Goal: Task Accomplishment & Management: Use online tool/utility

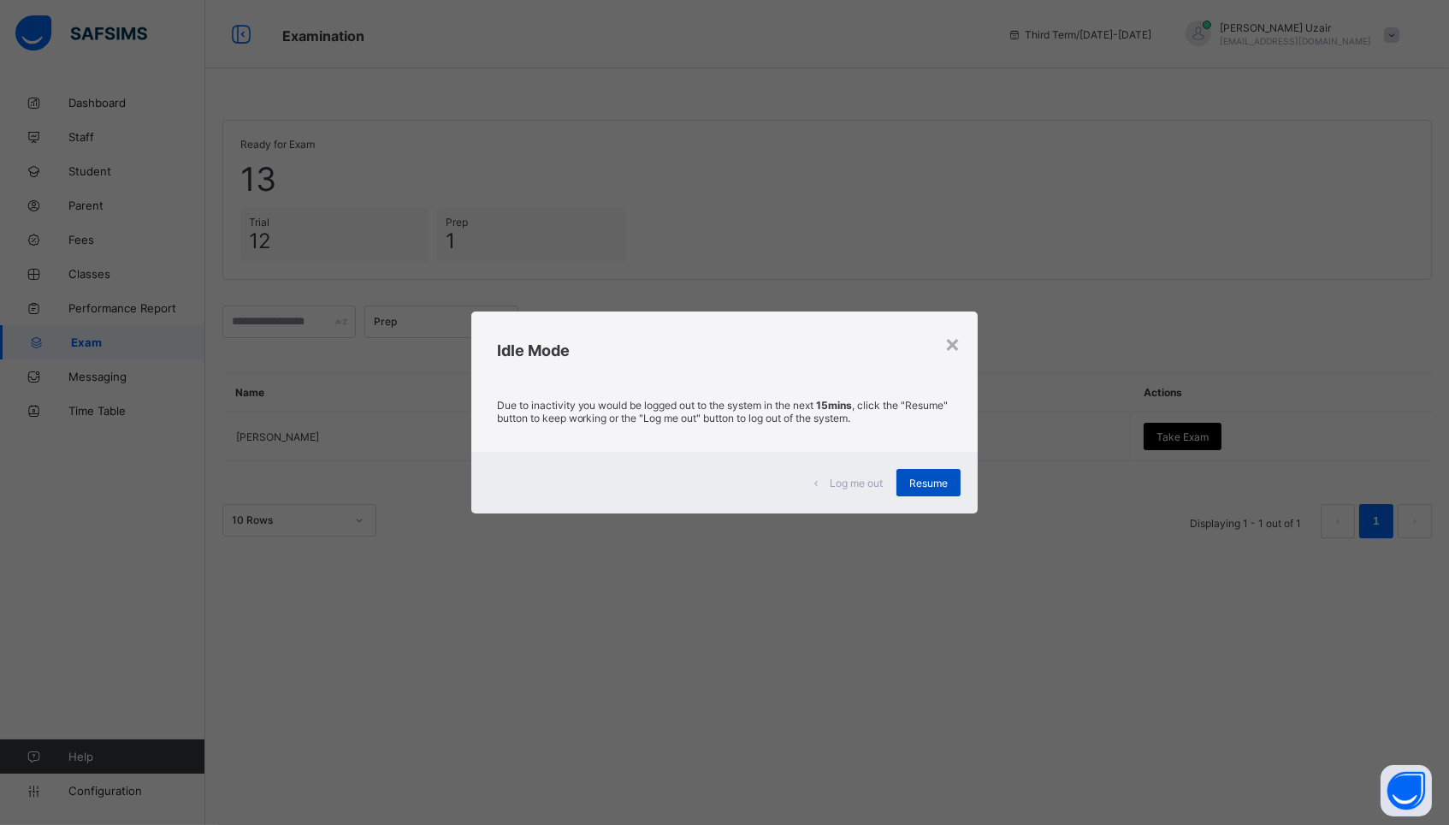
click at [934, 475] on div "Resume" at bounding box center [929, 482] width 64 height 27
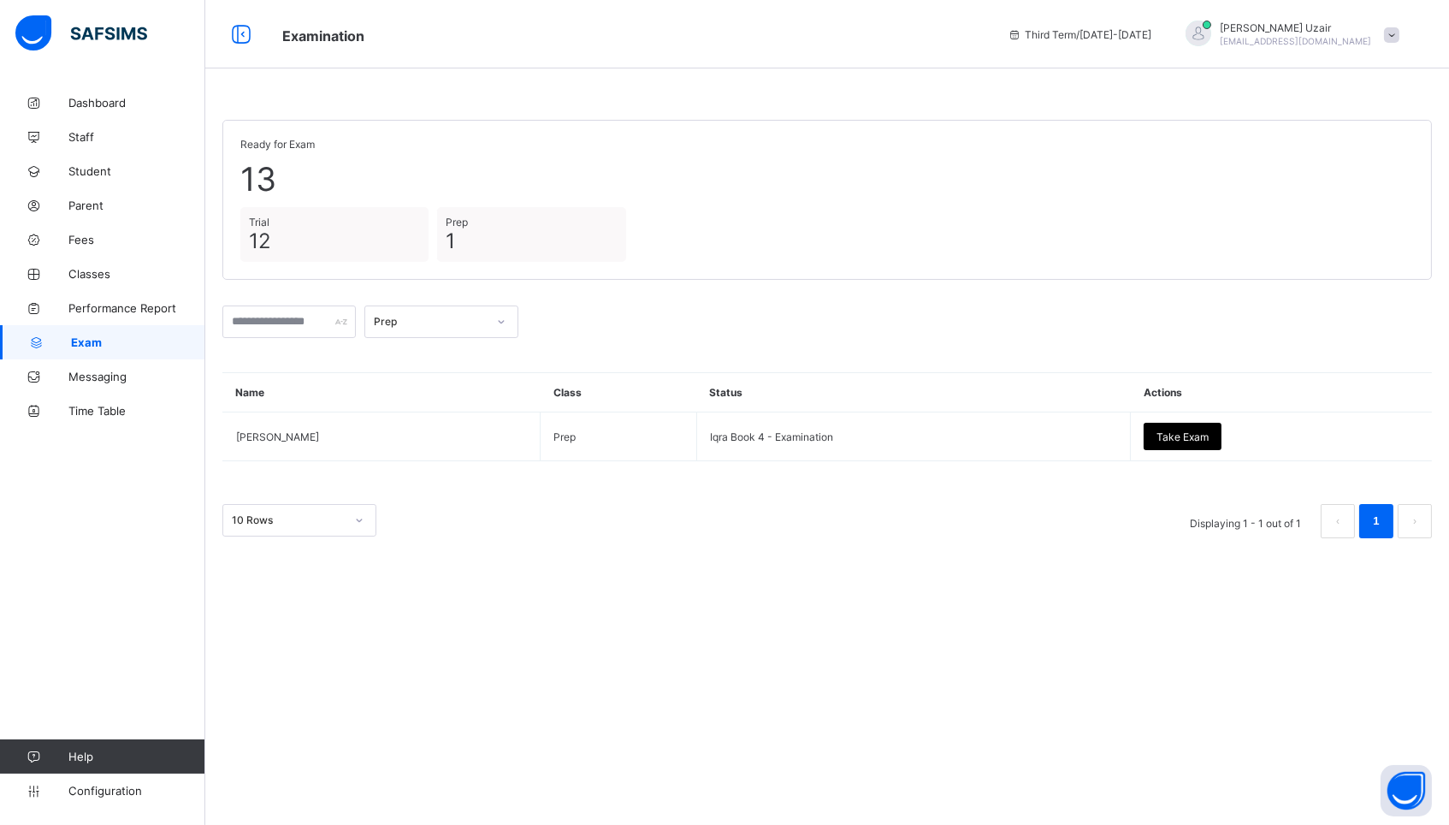
click at [438, 318] on div "Prep" at bounding box center [430, 322] width 113 height 13
click at [418, 454] on div "Full Time Girls" at bounding box center [441, 465] width 152 height 27
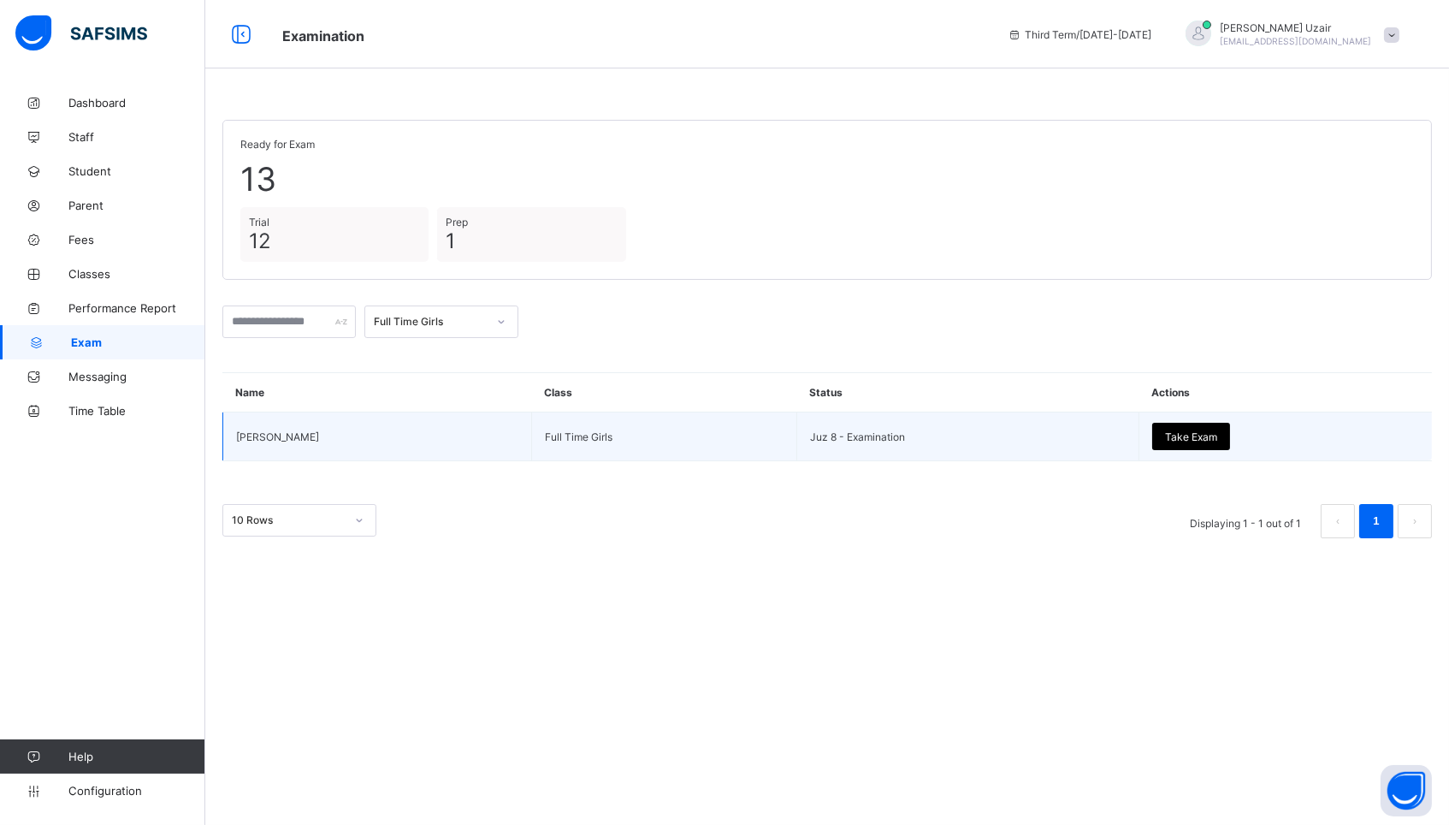
click at [1165, 430] on span "Take Exam" at bounding box center [1191, 436] width 52 height 13
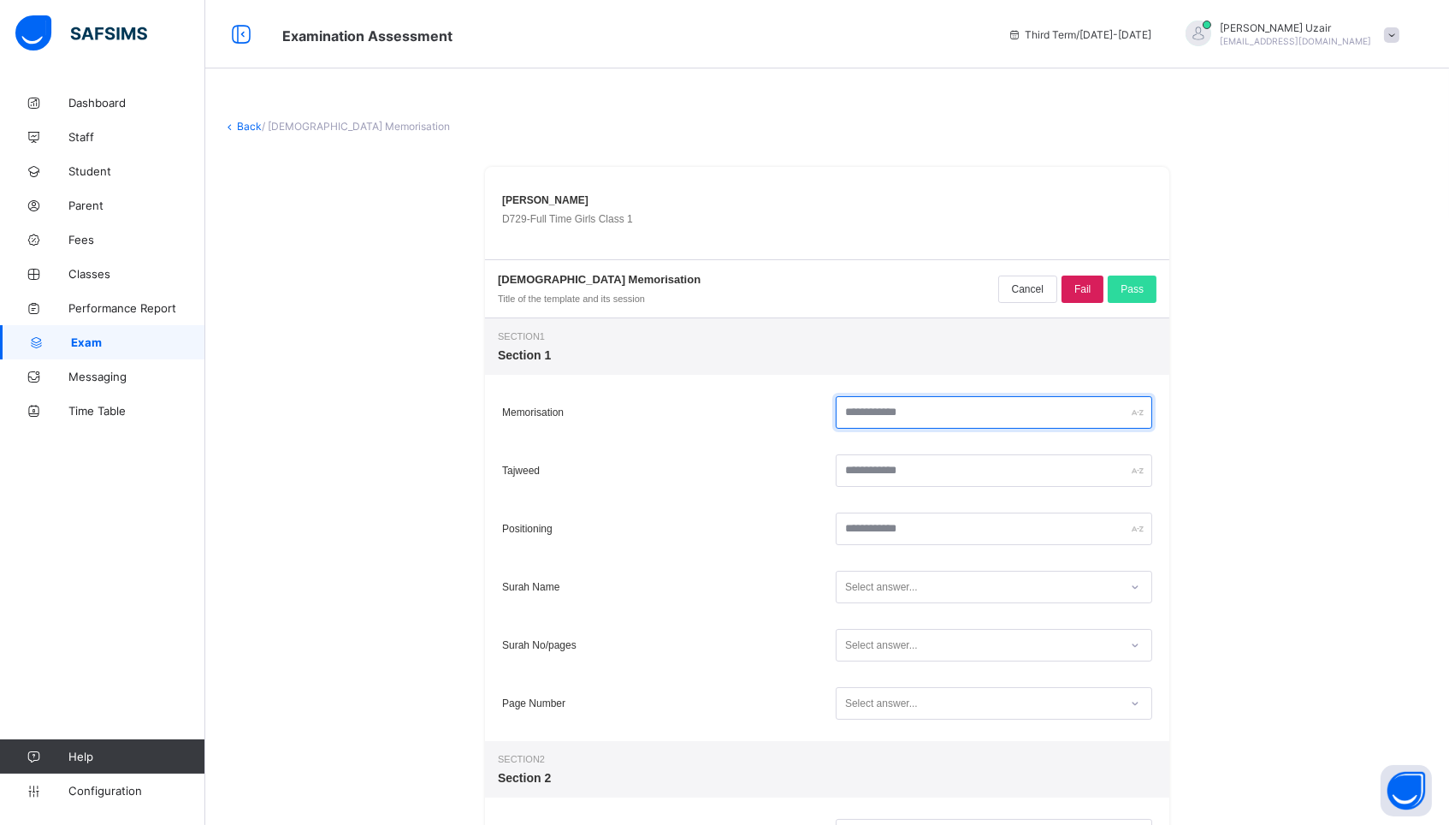
click at [904, 418] on input "text" at bounding box center [994, 412] width 317 height 33
type input "**"
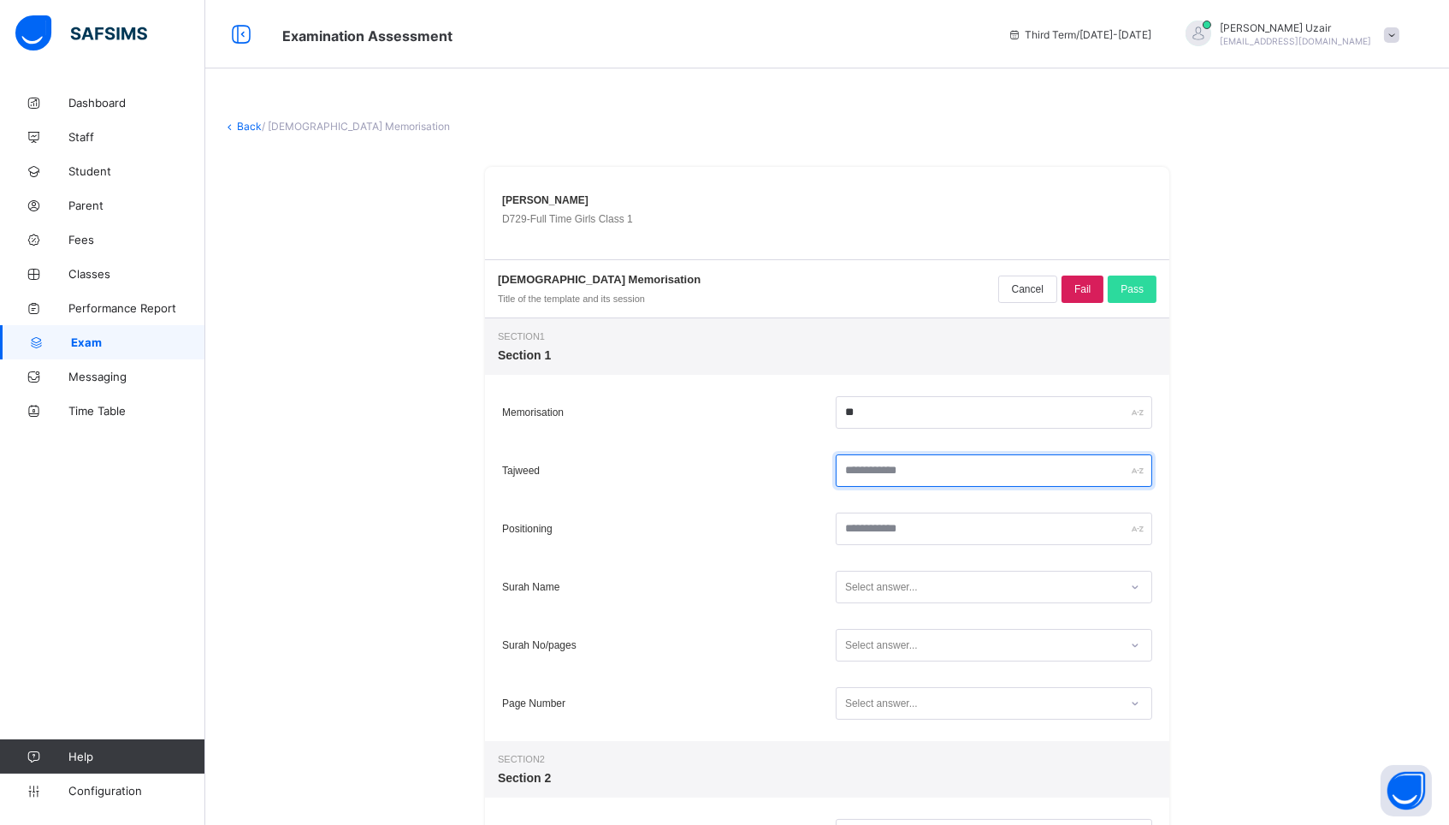
type input "*"
type input "**"
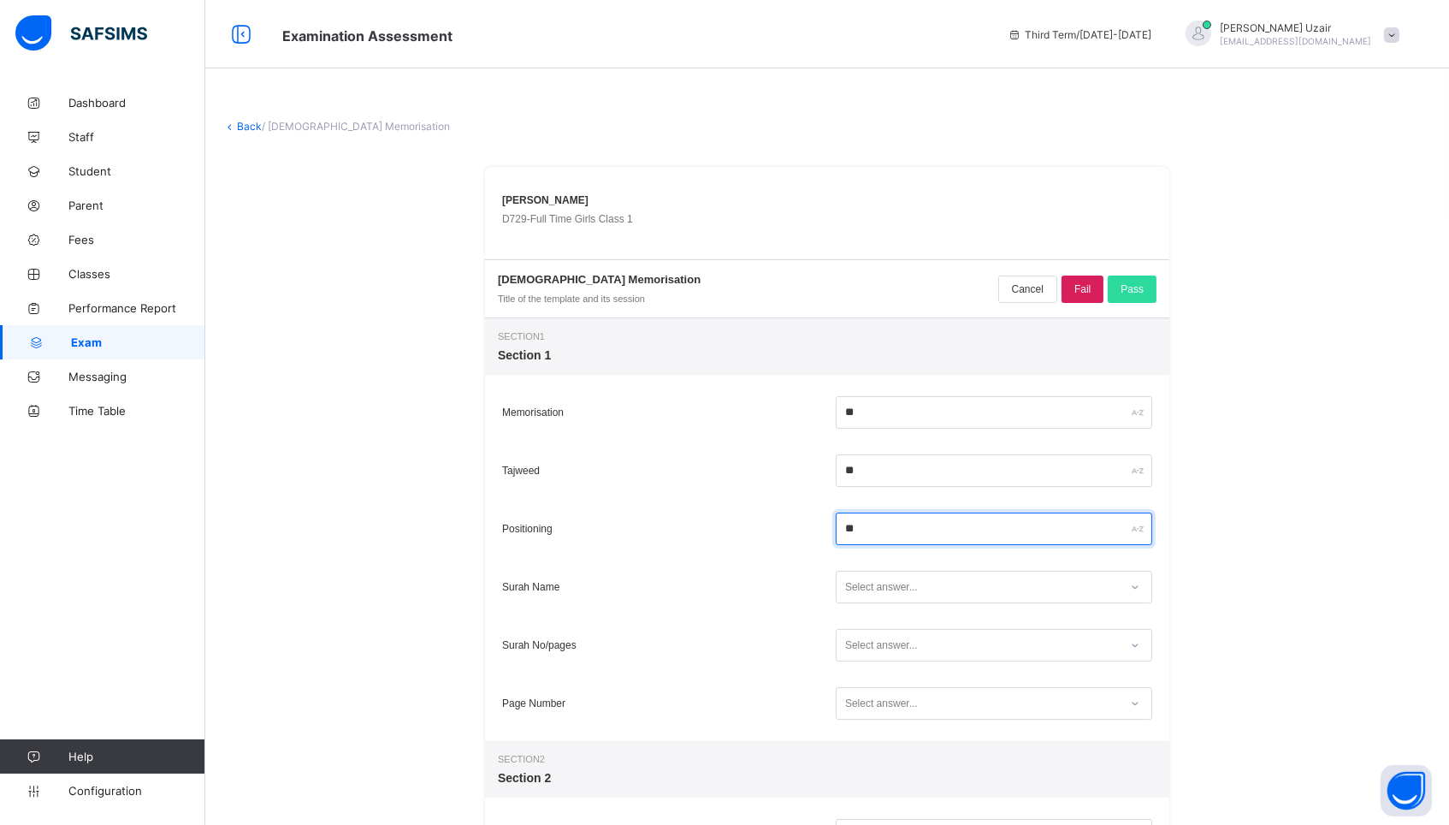
type input "**"
click at [986, 592] on div "Select answer..." at bounding box center [978, 587] width 282 height 23
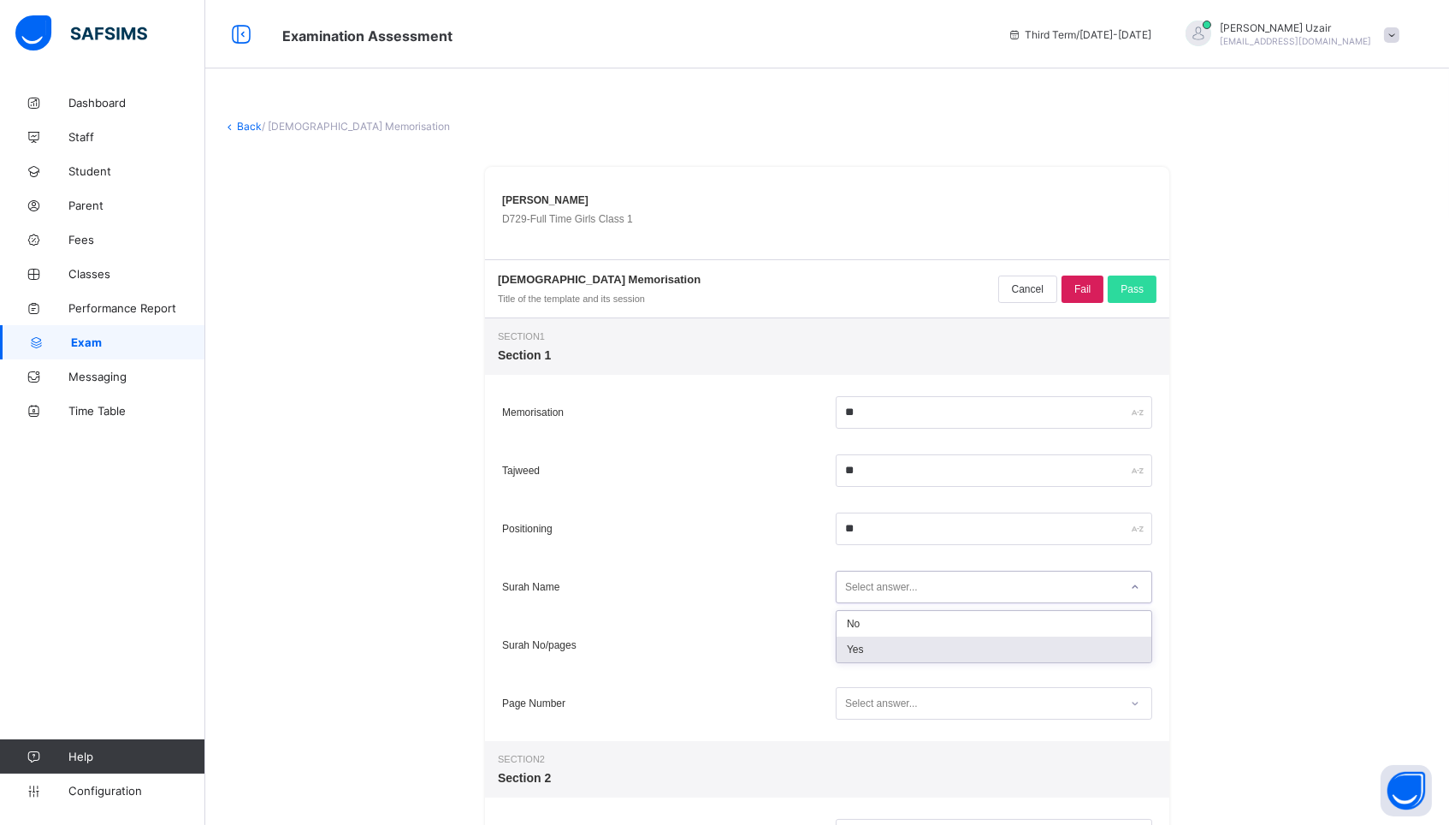
click at [957, 659] on div "Yes" at bounding box center [994, 650] width 315 height 26
click at [943, 656] on div "Select answer..." at bounding box center [978, 645] width 282 height 23
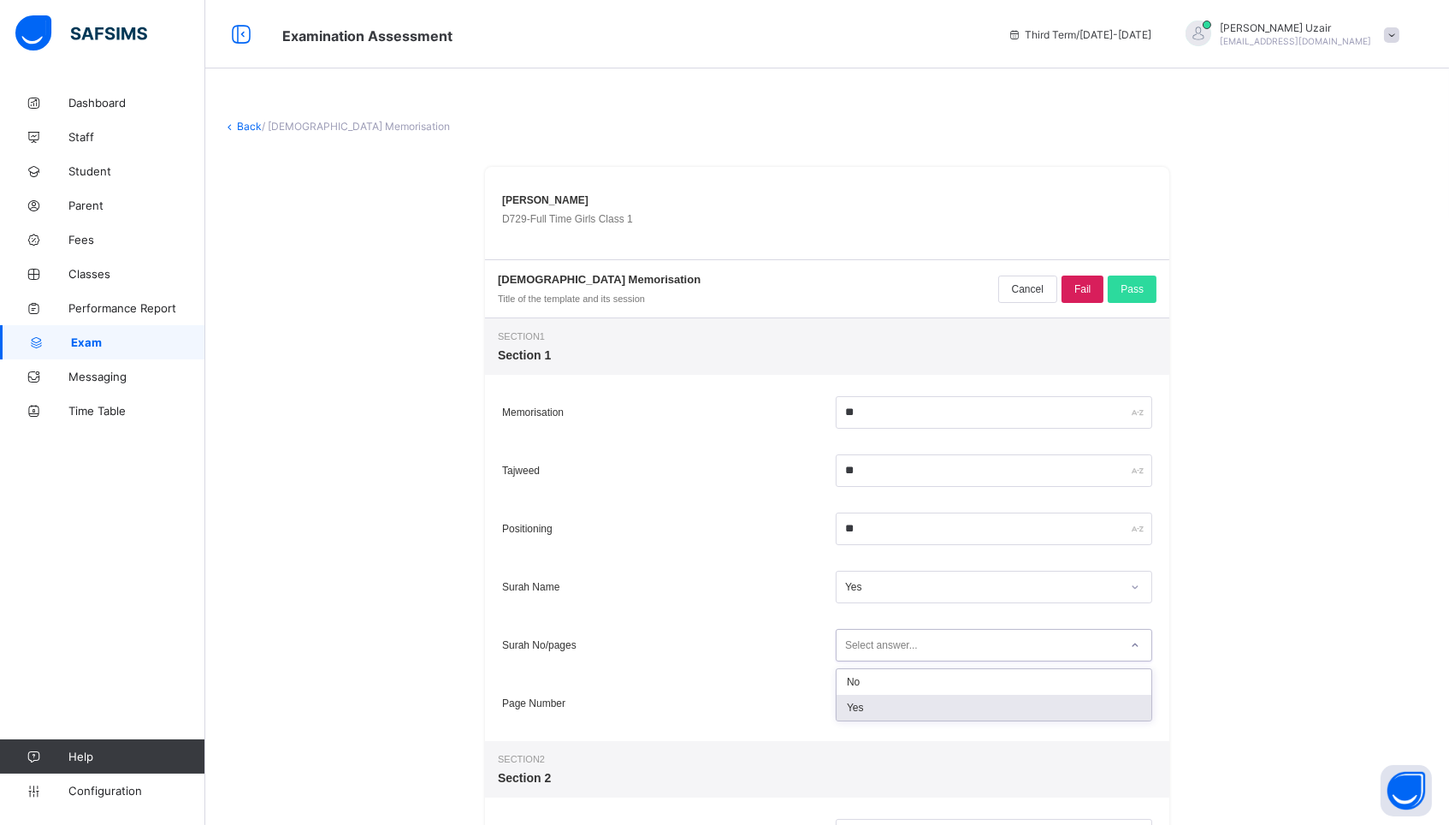
click at [917, 709] on div "Yes" at bounding box center [994, 708] width 315 height 26
click at [917, 709] on div "Select answer..." at bounding box center [881, 703] width 73 height 33
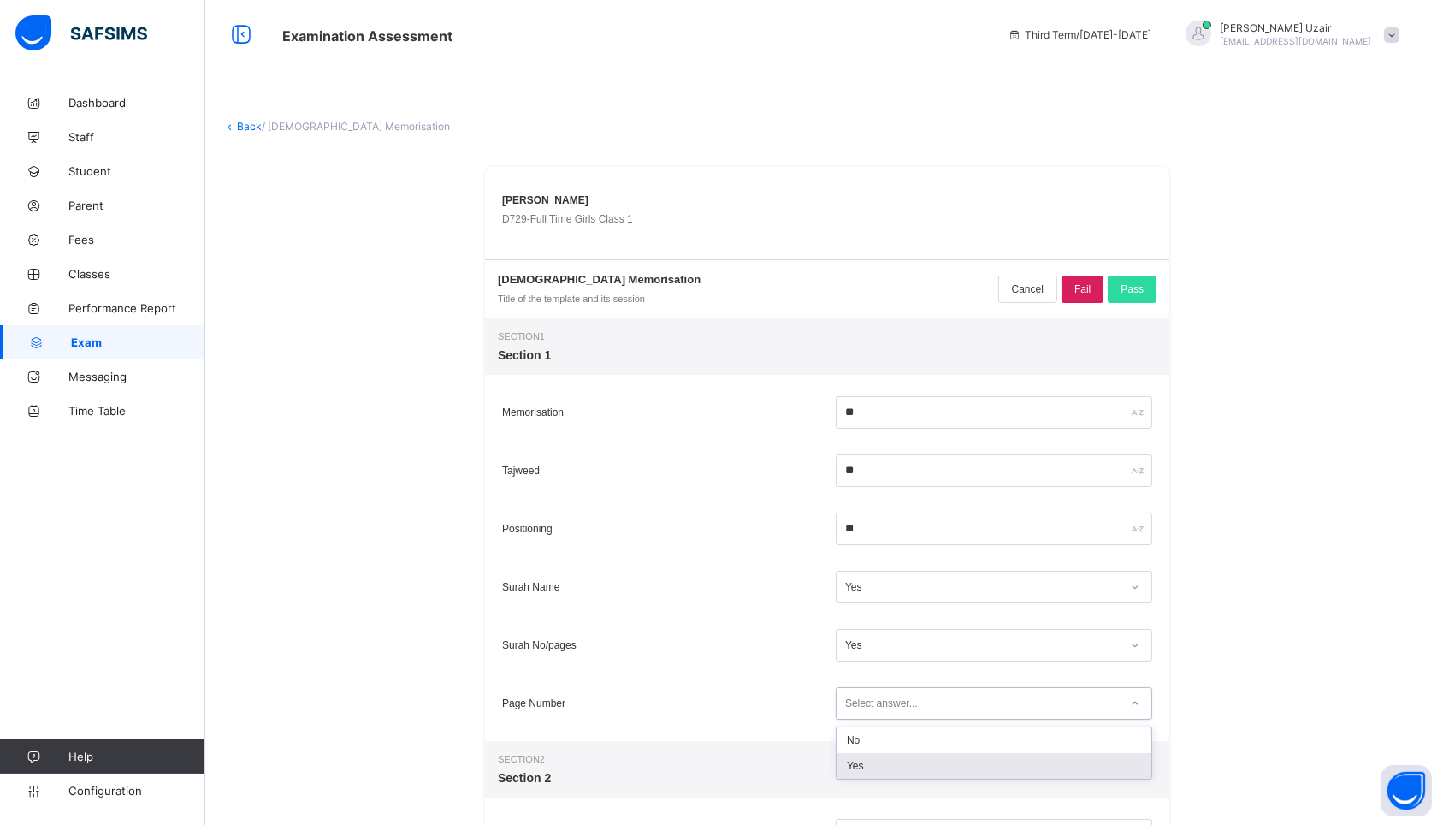
click at [904, 760] on div "Yes" at bounding box center [994, 766] width 315 height 26
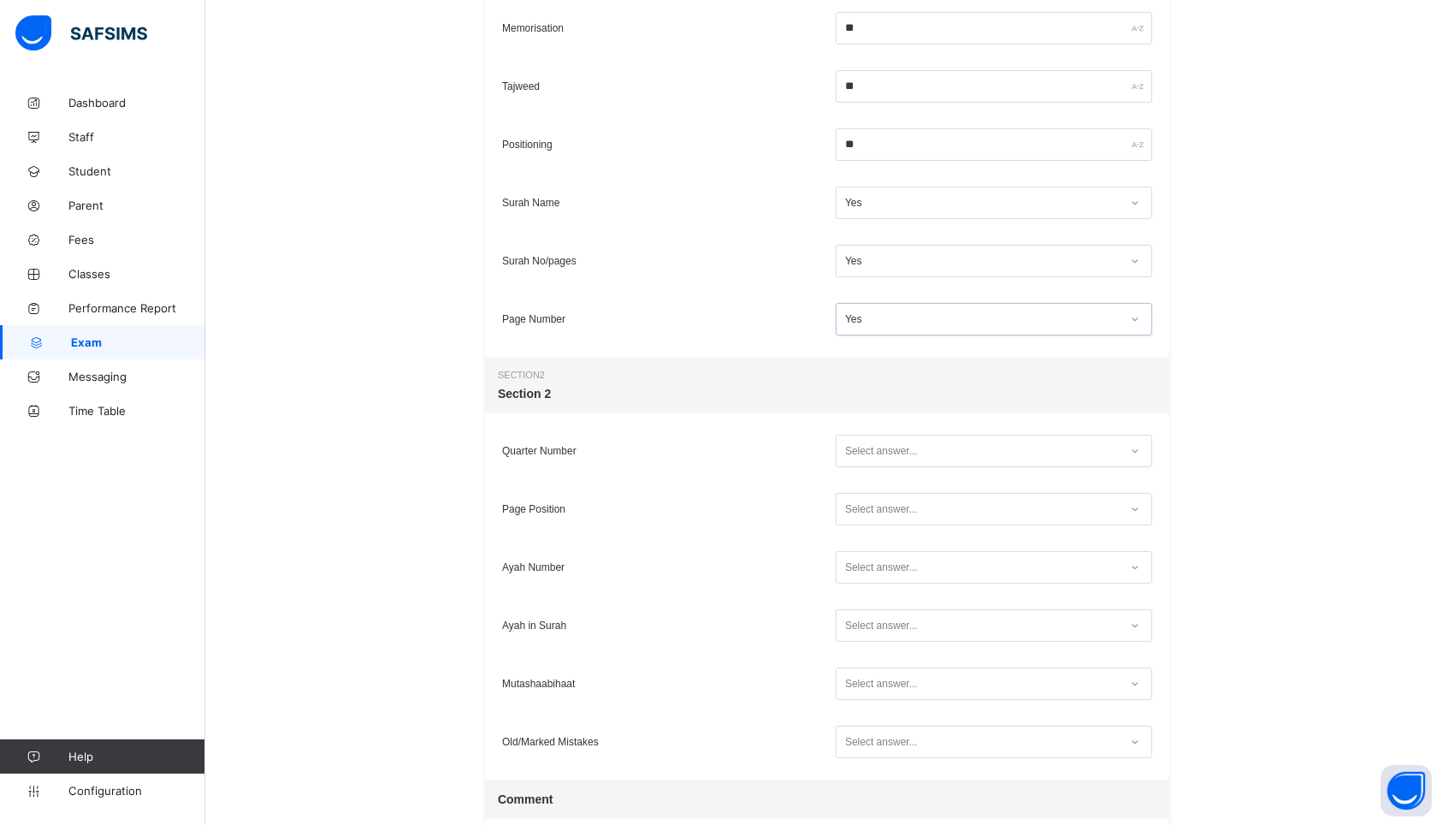
scroll to position [385, 0]
click at [892, 466] on div "Select answer..." at bounding box center [994, 450] width 325 height 41
click at [897, 453] on div "Select answer..." at bounding box center [881, 450] width 73 height 33
click at [892, 508] on div "Yes" at bounding box center [994, 513] width 315 height 26
click at [892, 508] on div "Select answer..." at bounding box center [881, 508] width 73 height 33
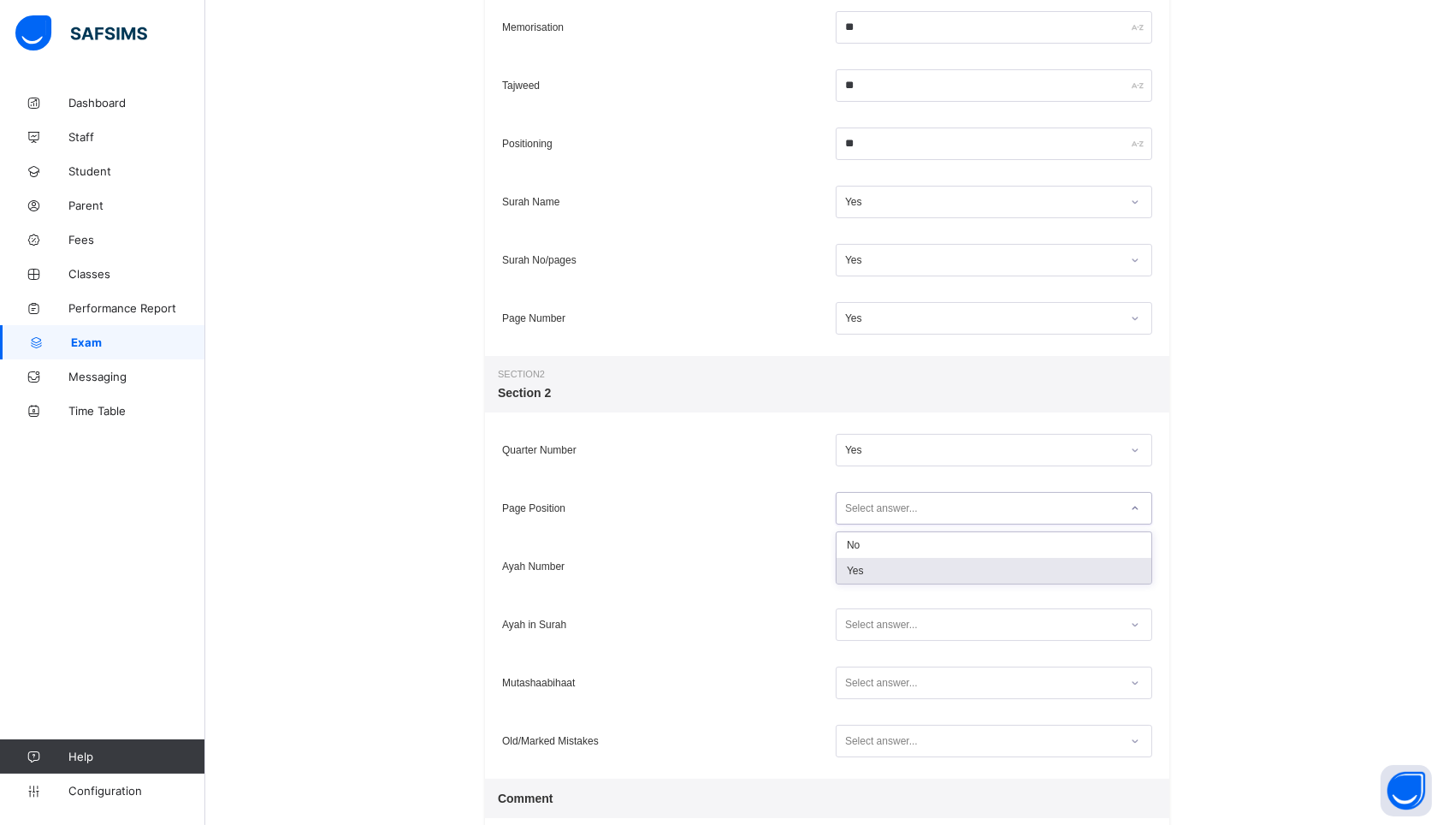
click at [888, 566] on div "Yes" at bounding box center [994, 571] width 315 height 26
click at [893, 561] on div "Select answer..." at bounding box center [881, 566] width 73 height 33
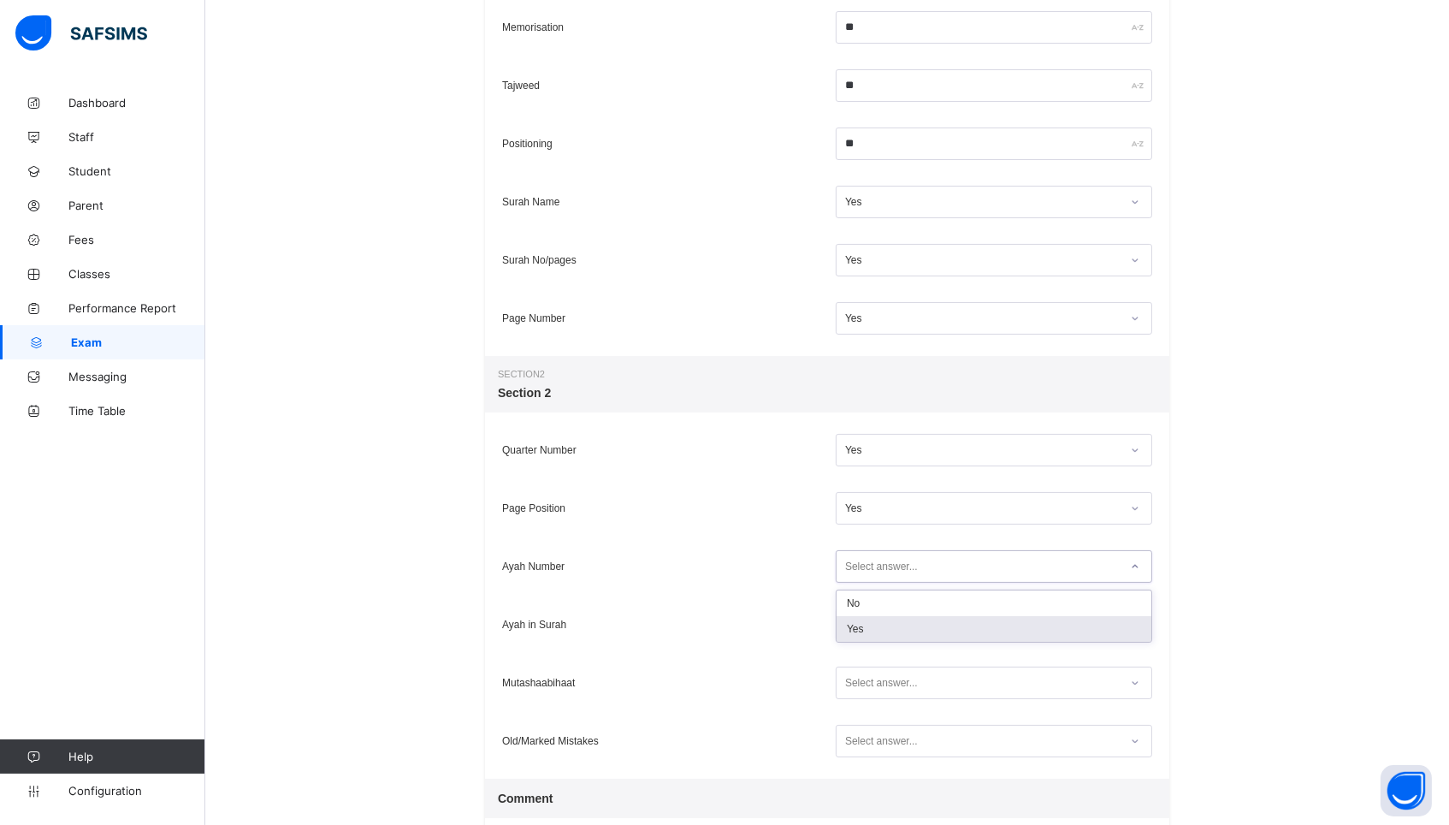
click at [876, 635] on div "Yes" at bounding box center [994, 629] width 315 height 26
click at [876, 635] on div "Select answer..." at bounding box center [881, 624] width 73 height 33
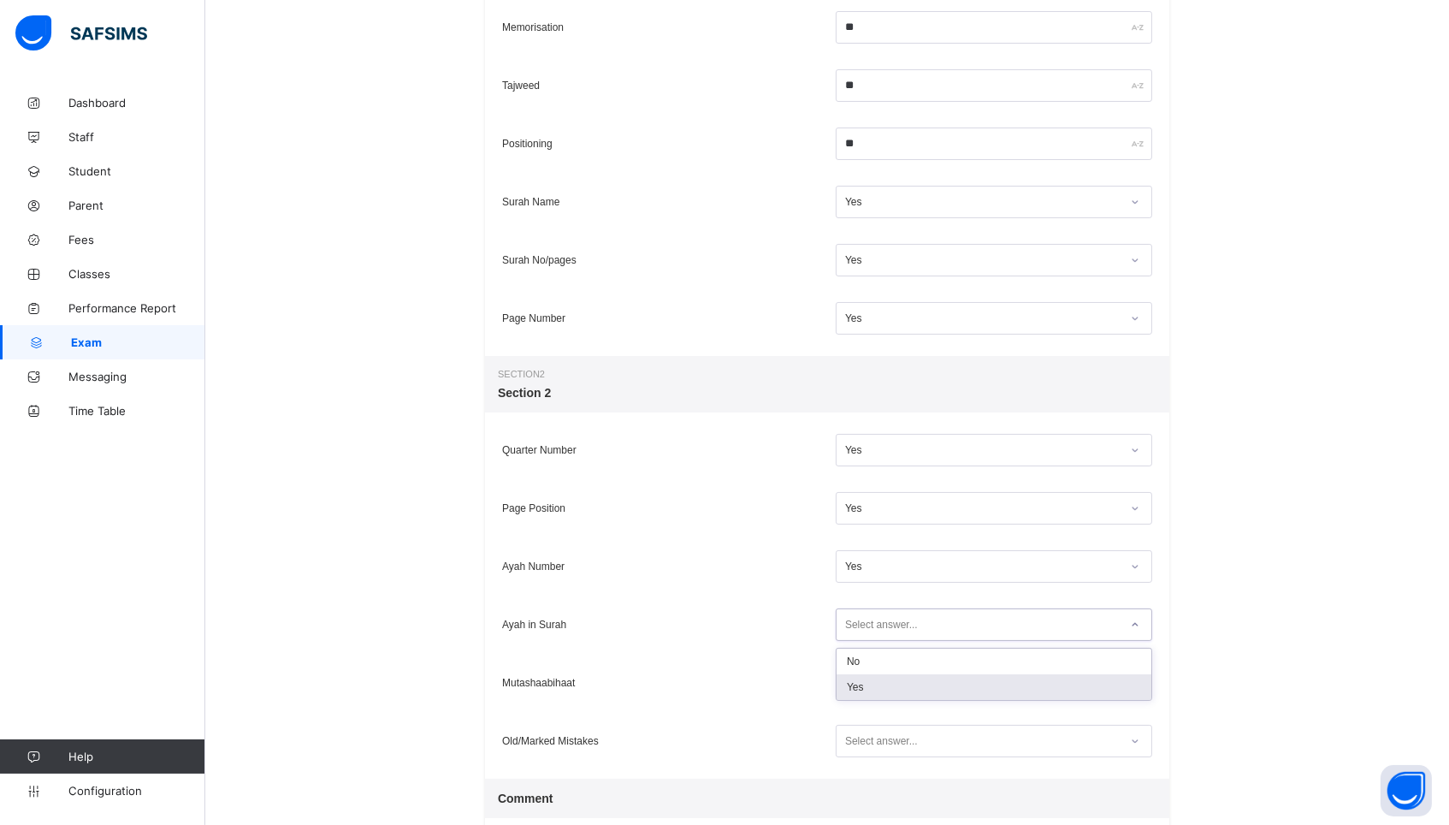
click at [869, 683] on div "Yes" at bounding box center [994, 687] width 315 height 26
click at [869, 683] on div "Select answer..." at bounding box center [881, 683] width 73 height 33
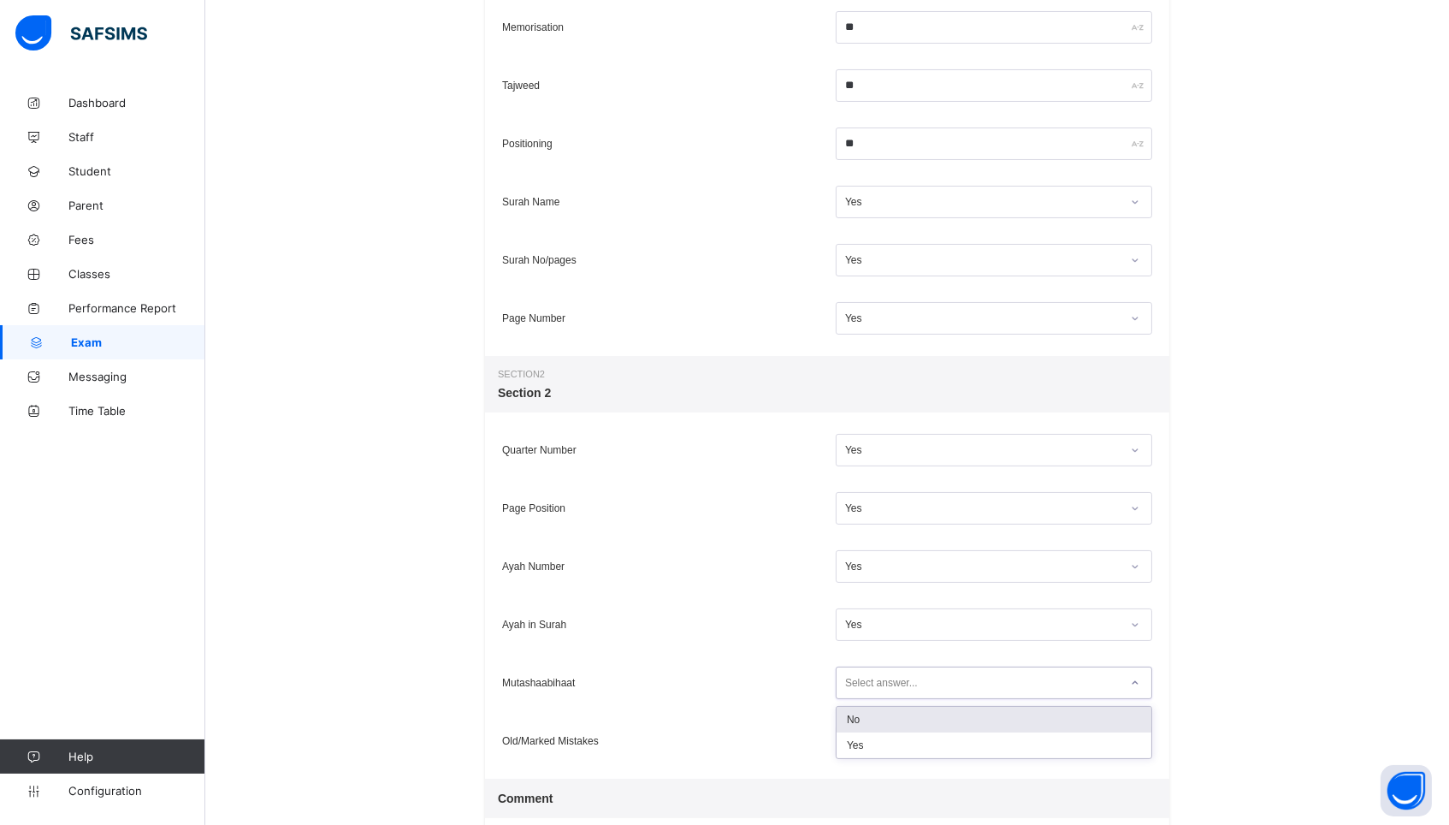
click at [870, 721] on div "No" at bounding box center [994, 720] width 315 height 26
click at [869, 754] on div "Select answer..." at bounding box center [994, 741] width 317 height 33
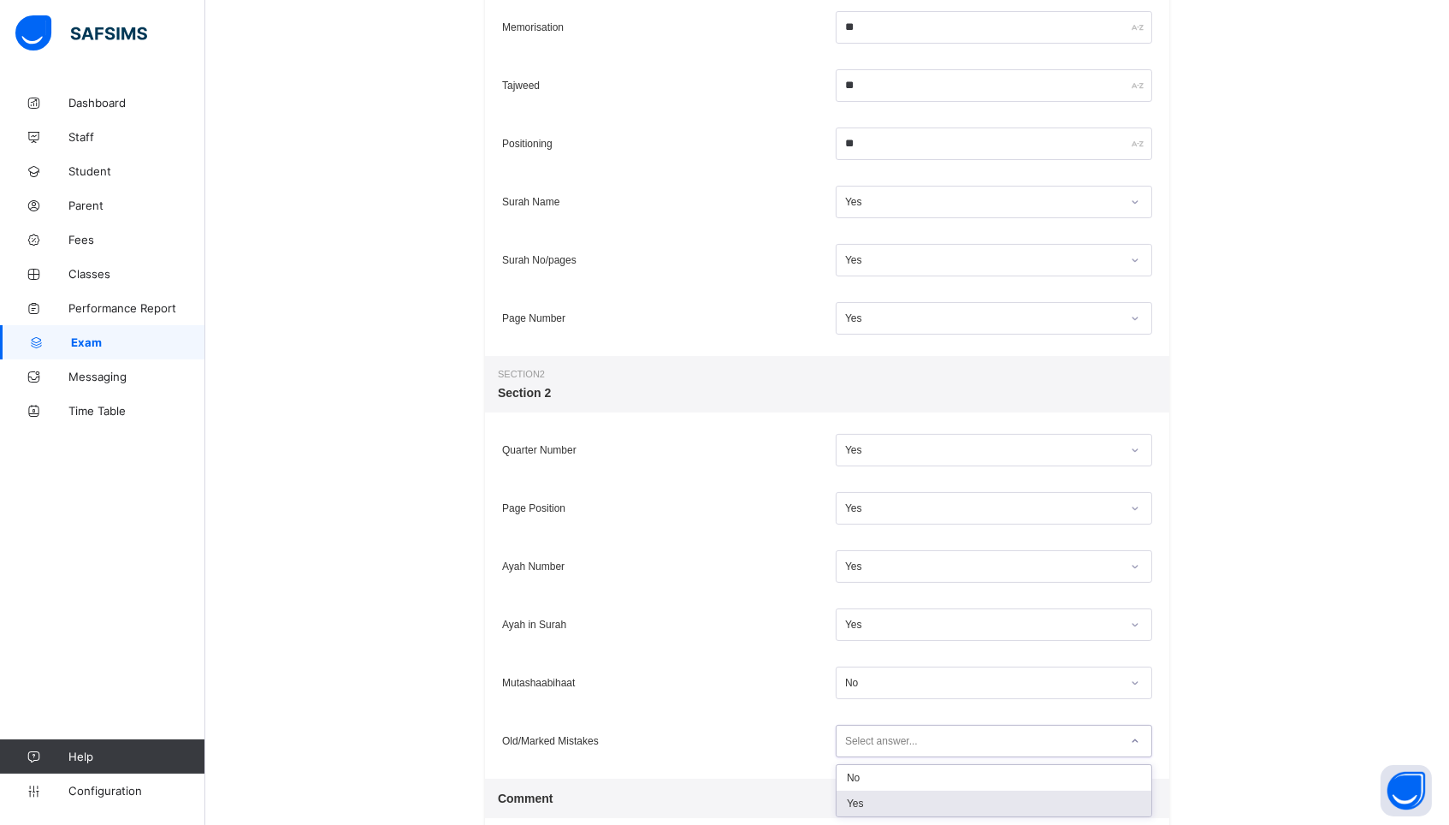
click at [868, 796] on div "Yes" at bounding box center [994, 804] width 315 height 26
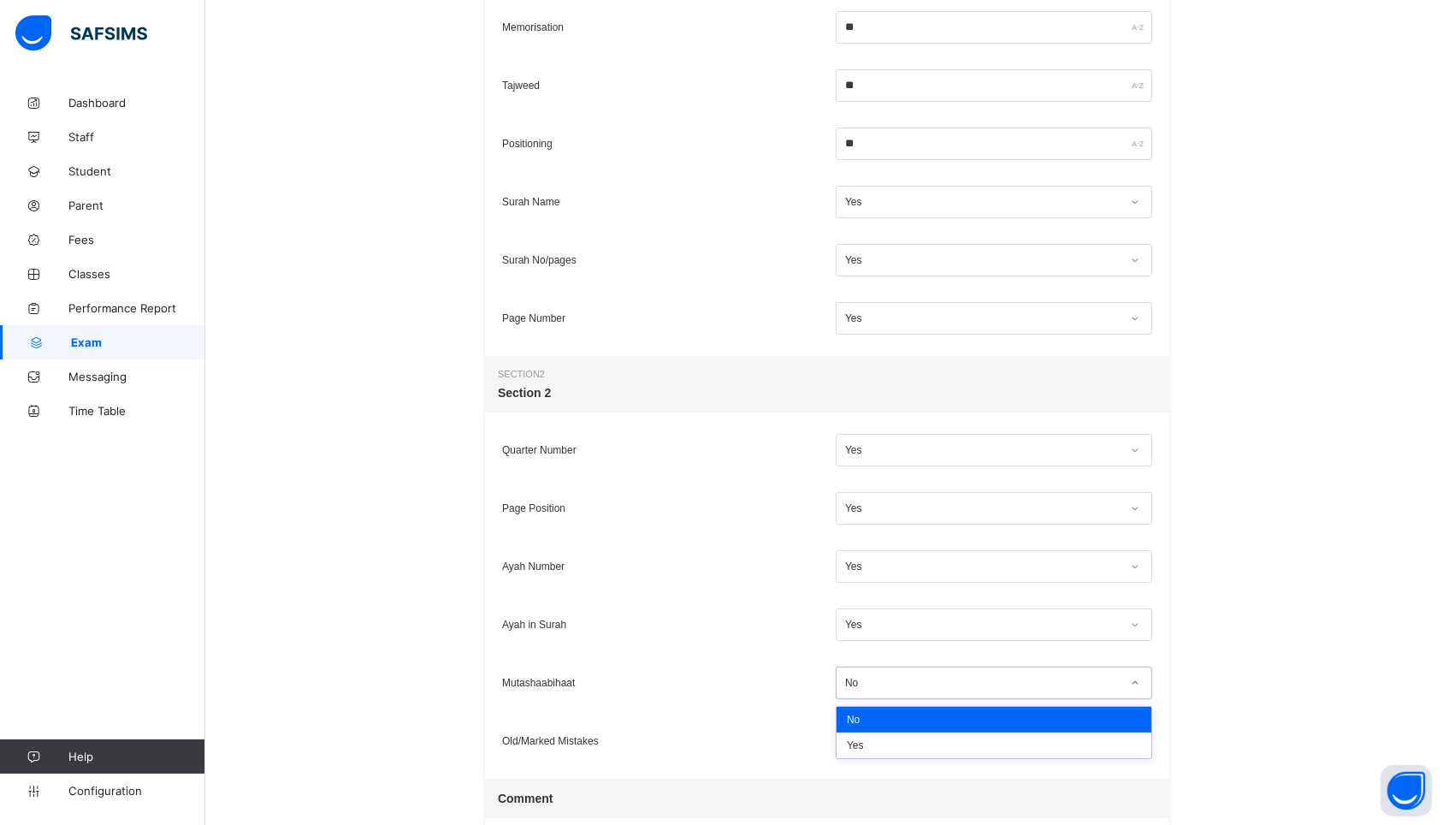
click at [892, 675] on div "No" at bounding box center [978, 683] width 282 height 23
click at [868, 738] on div "Yes" at bounding box center [994, 745] width 315 height 26
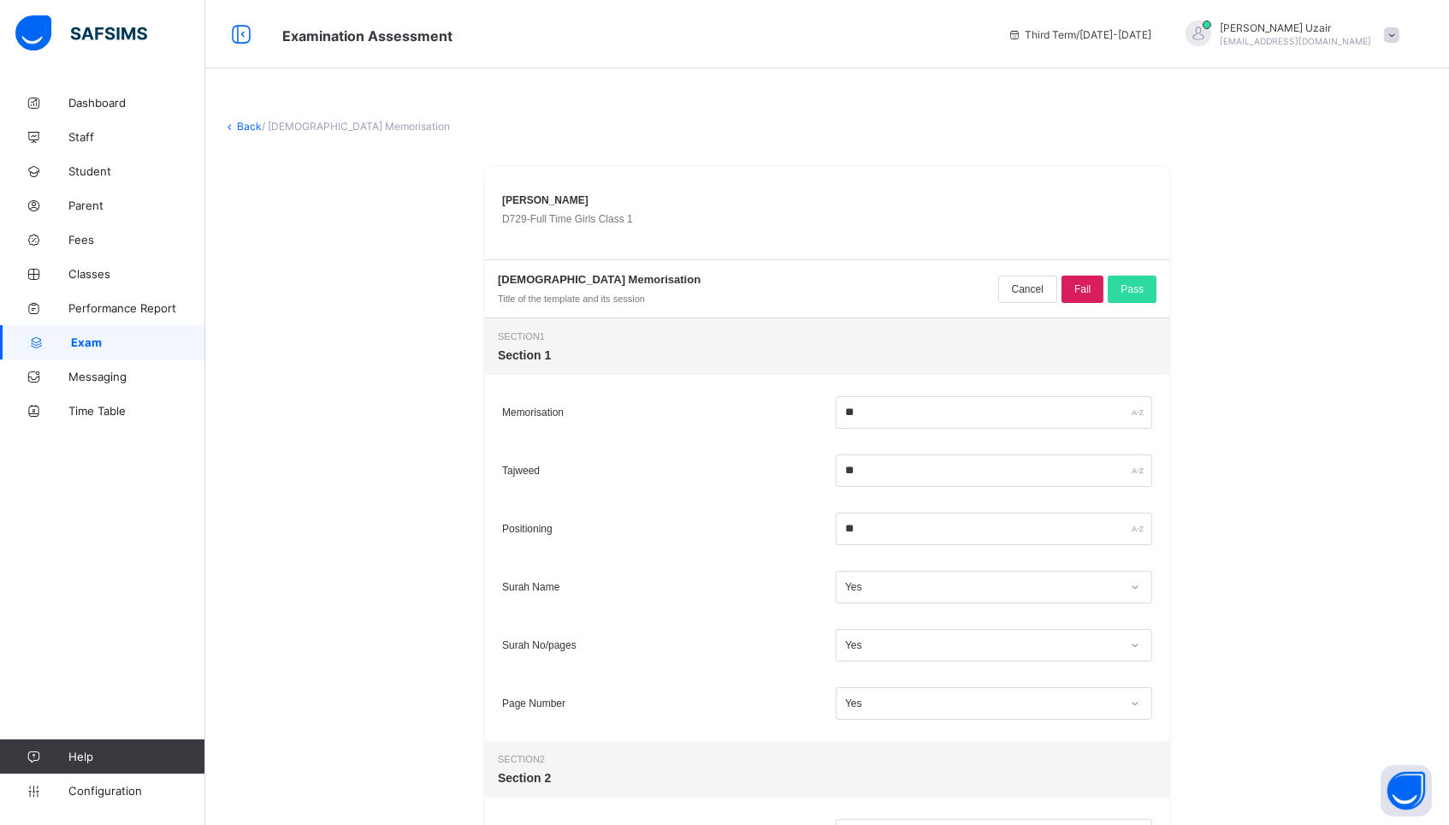
scroll to position [0, 0]
click at [1127, 290] on span "Pass" at bounding box center [1132, 289] width 23 height 12
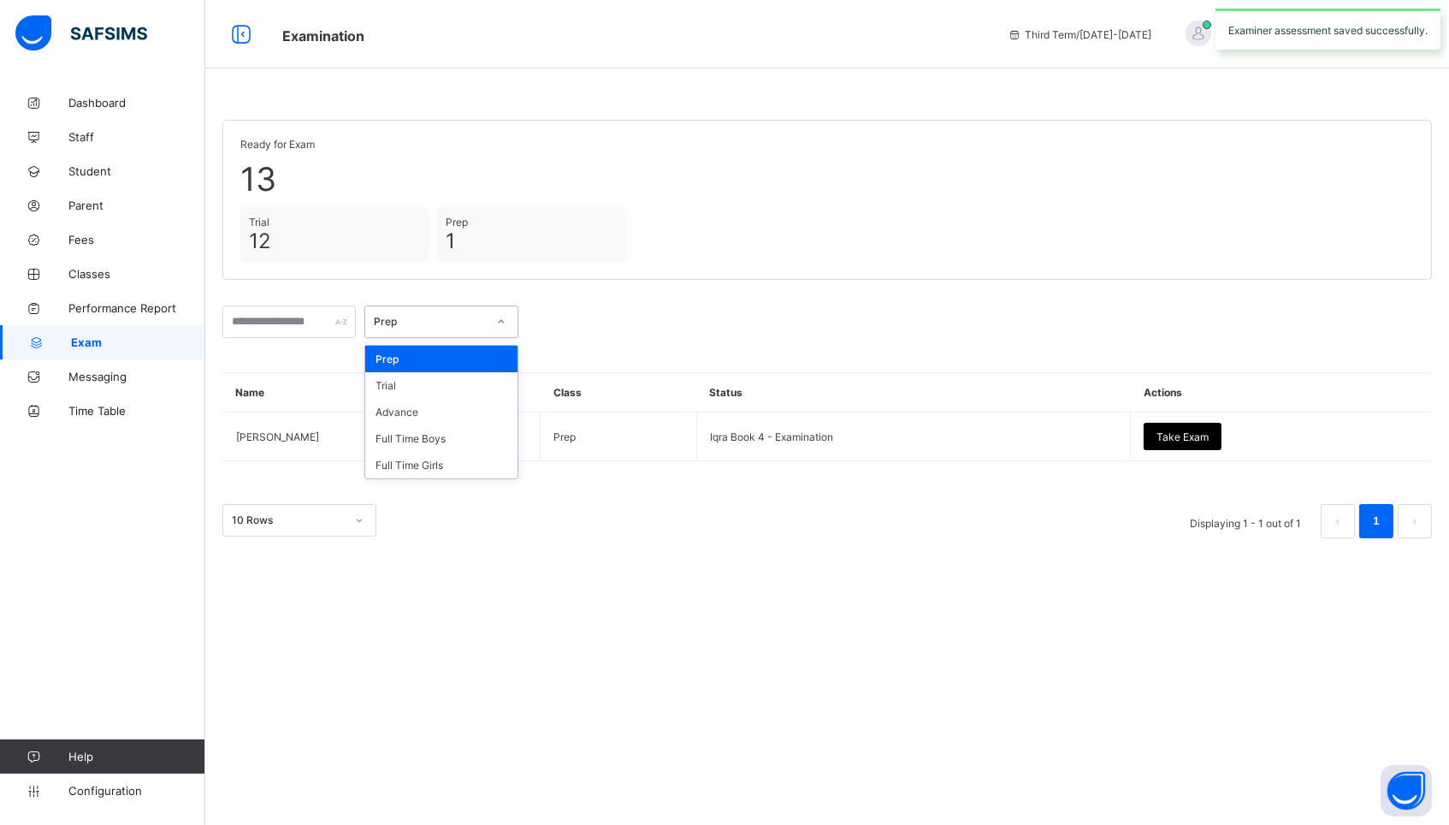
click at [447, 327] on div "Prep" at bounding box center [425, 322] width 120 height 24
click at [424, 440] on div "Full Time Boys" at bounding box center [441, 438] width 152 height 27
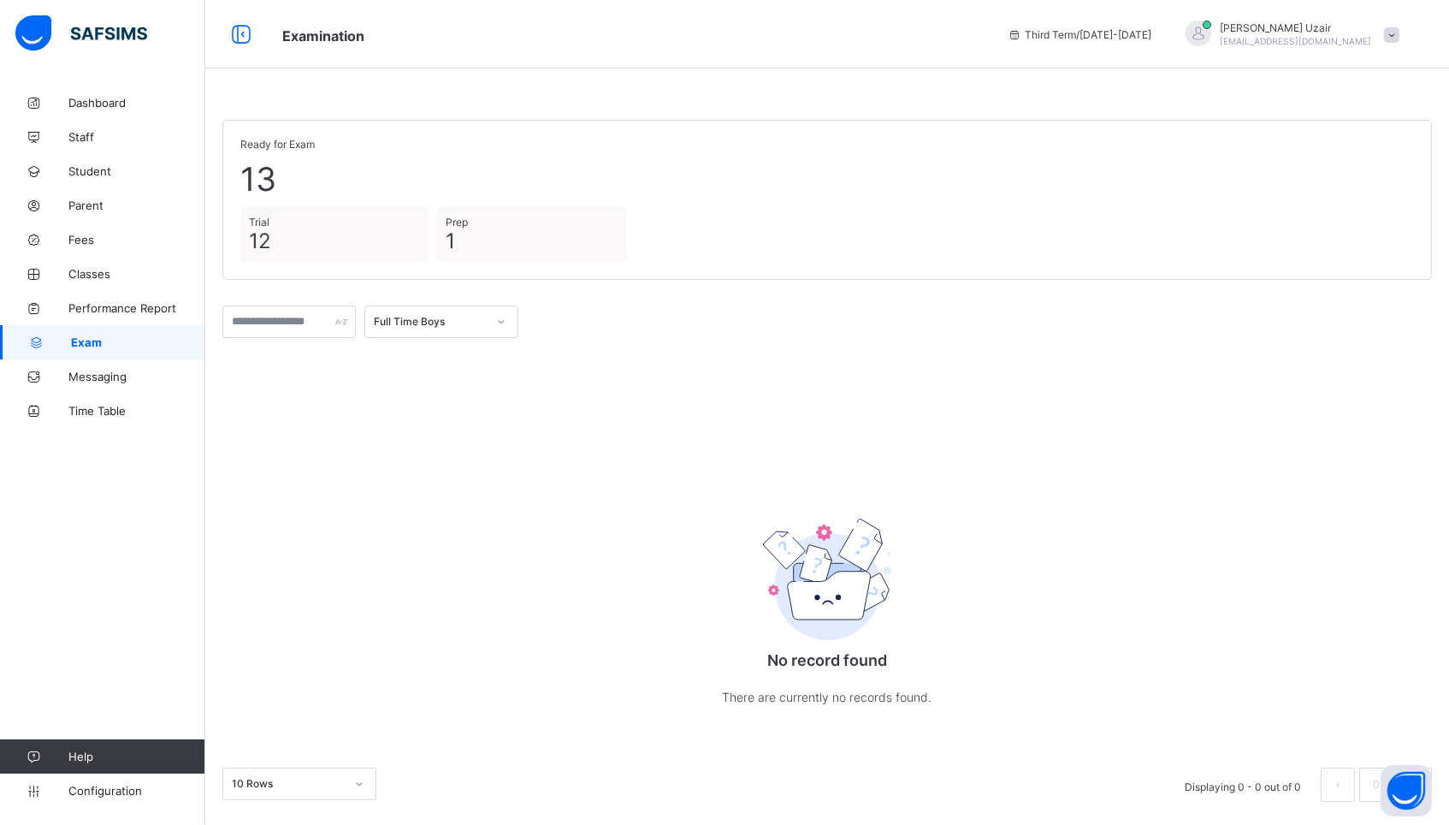
click at [461, 244] on span "1" at bounding box center [531, 240] width 171 height 25
click at [292, 247] on span "12" at bounding box center [334, 240] width 171 height 25
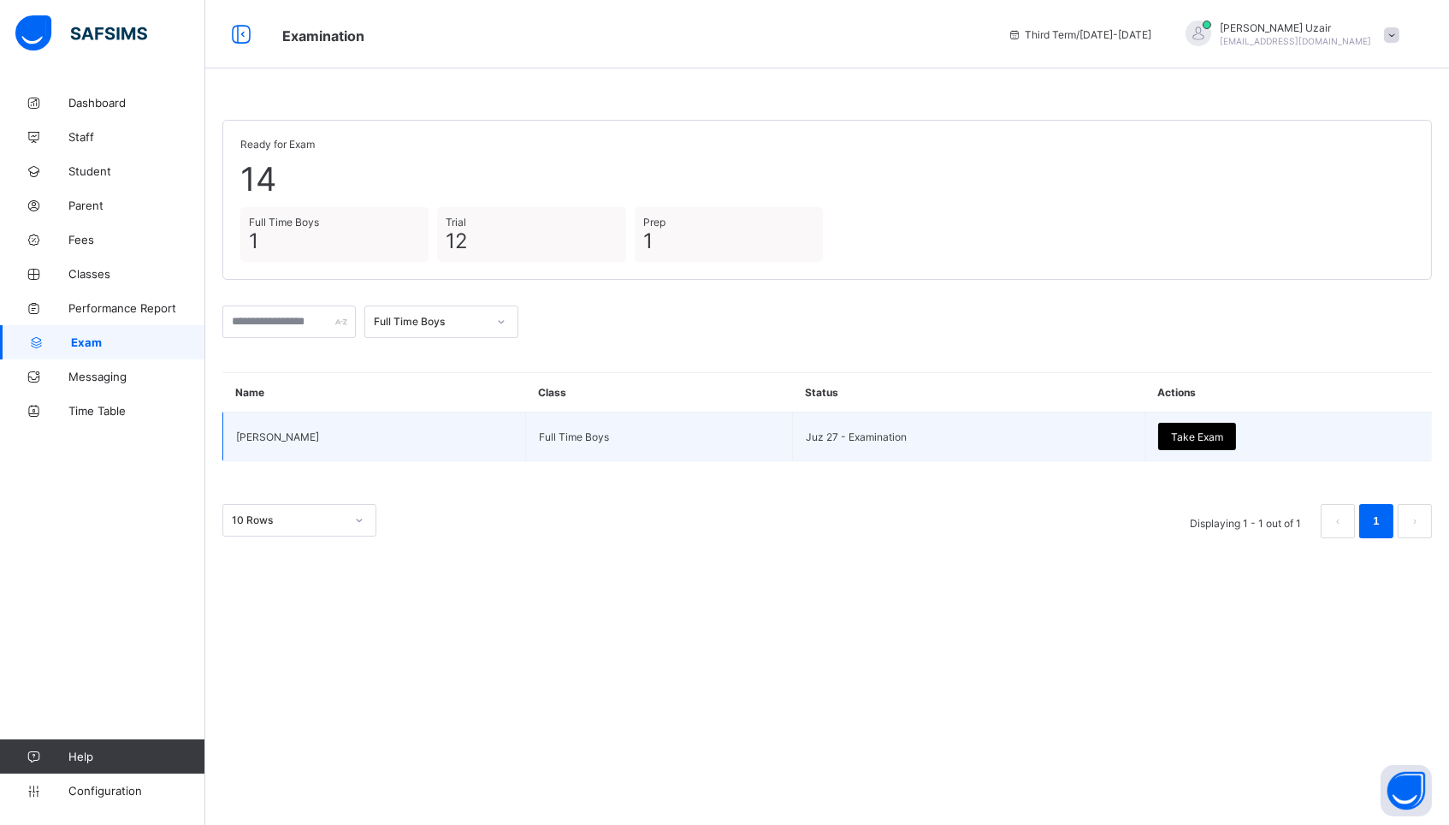
click at [1178, 430] on span "Take Exam" at bounding box center [1197, 436] width 52 height 13
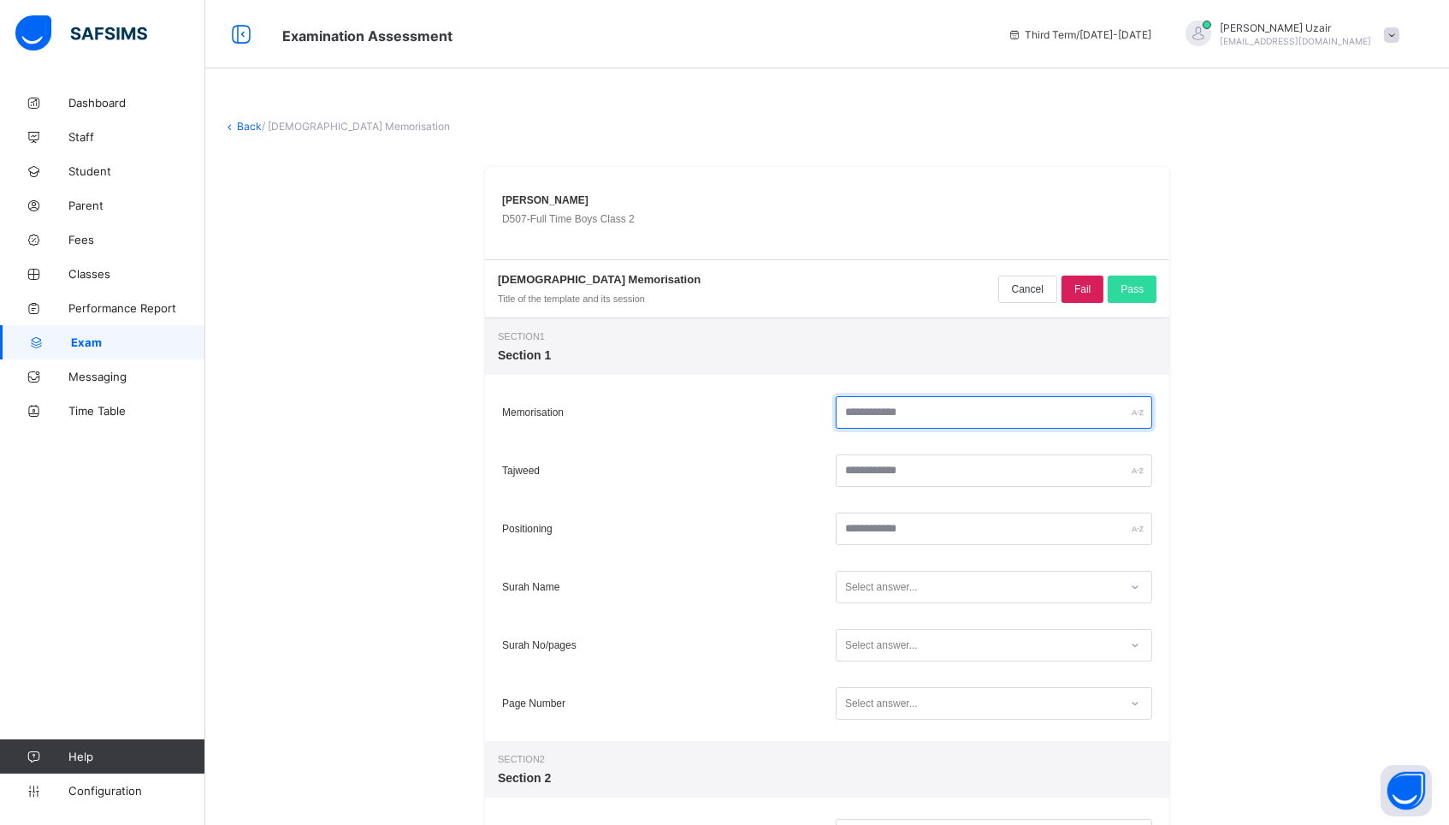
click at [986, 415] on input "text" at bounding box center [994, 412] width 317 height 33
type input "**"
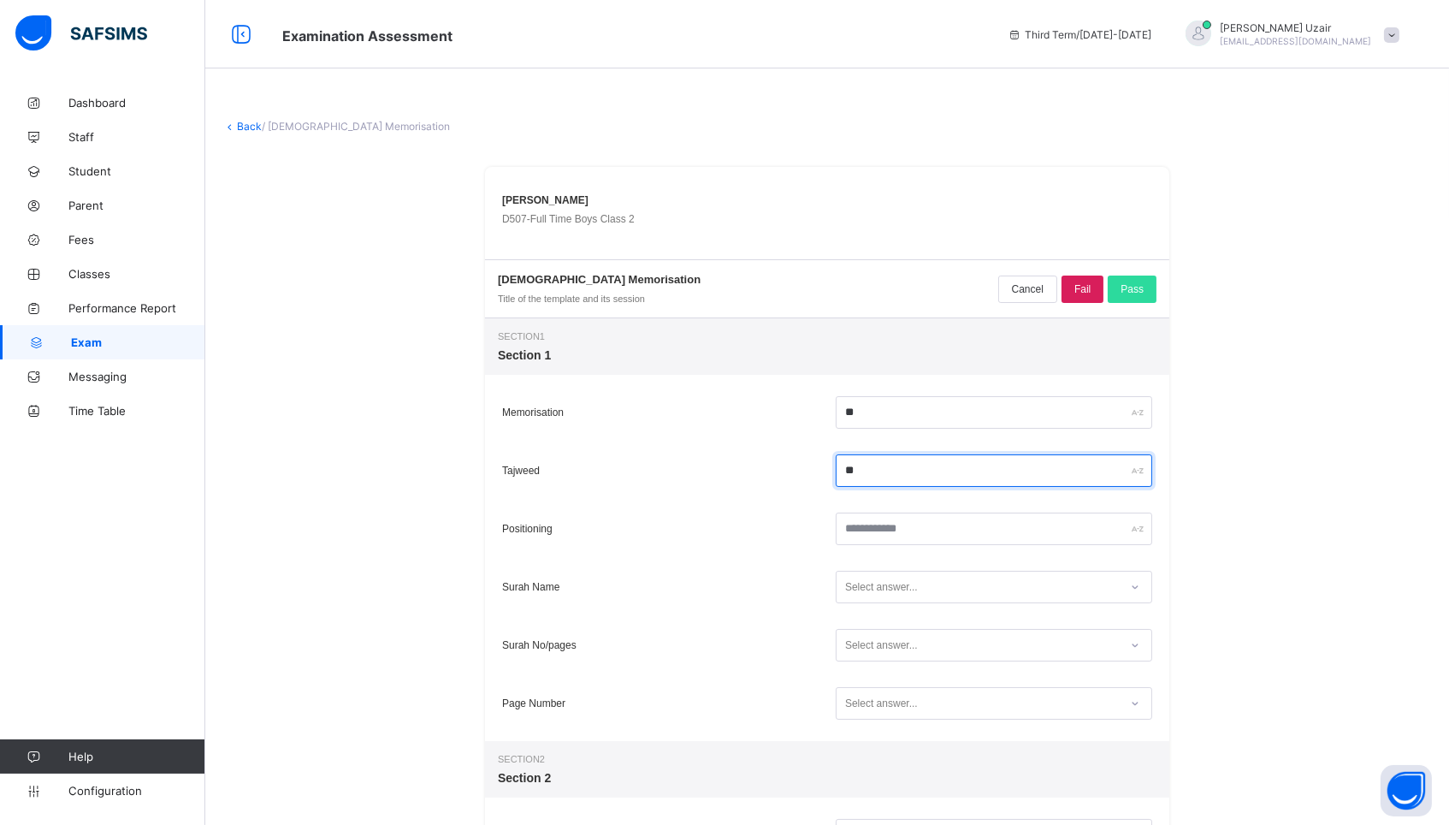
click at [945, 469] on input "**" at bounding box center [994, 470] width 317 height 33
type input "**"
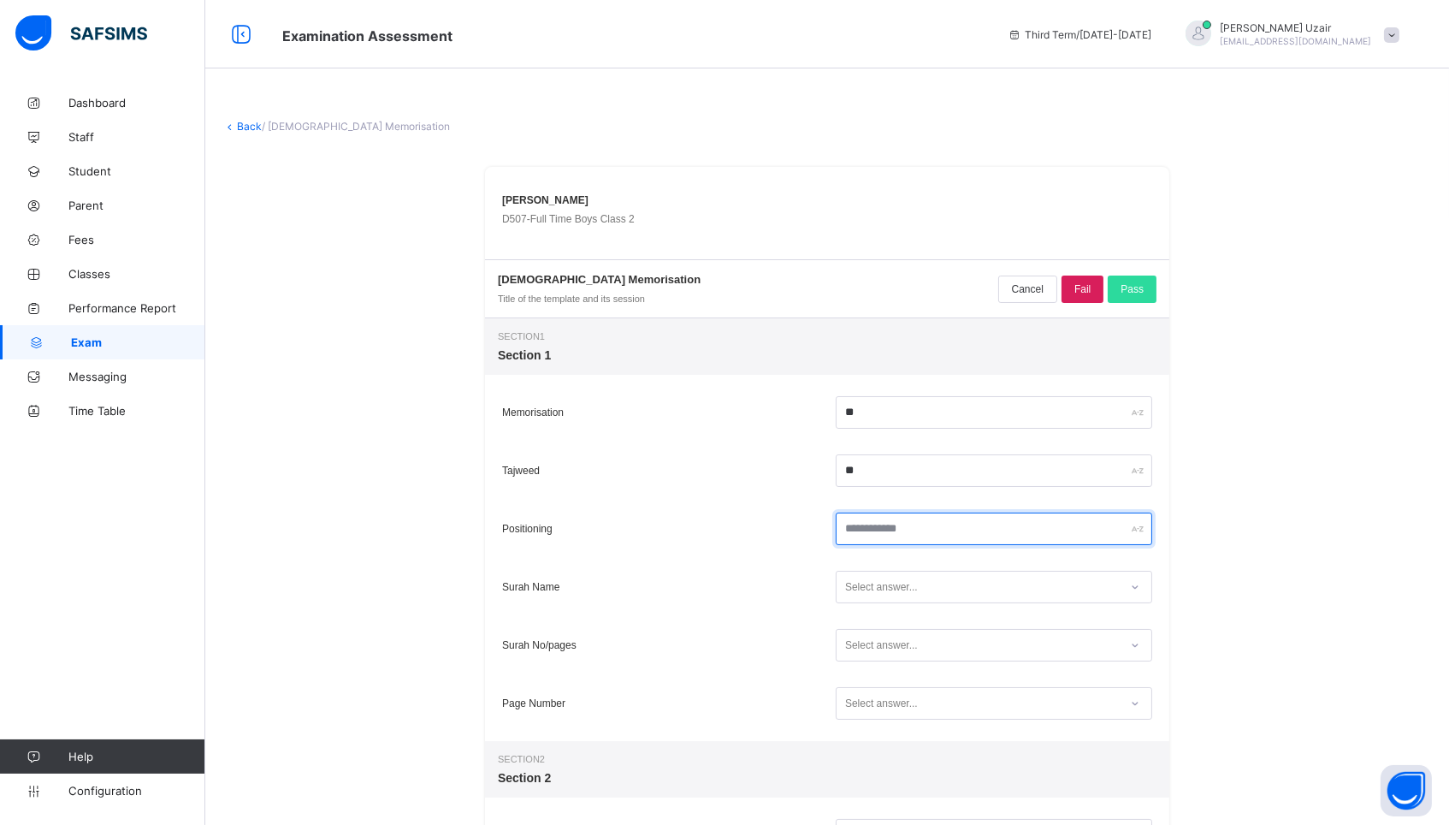
click at [921, 535] on input "text" at bounding box center [994, 529] width 317 height 33
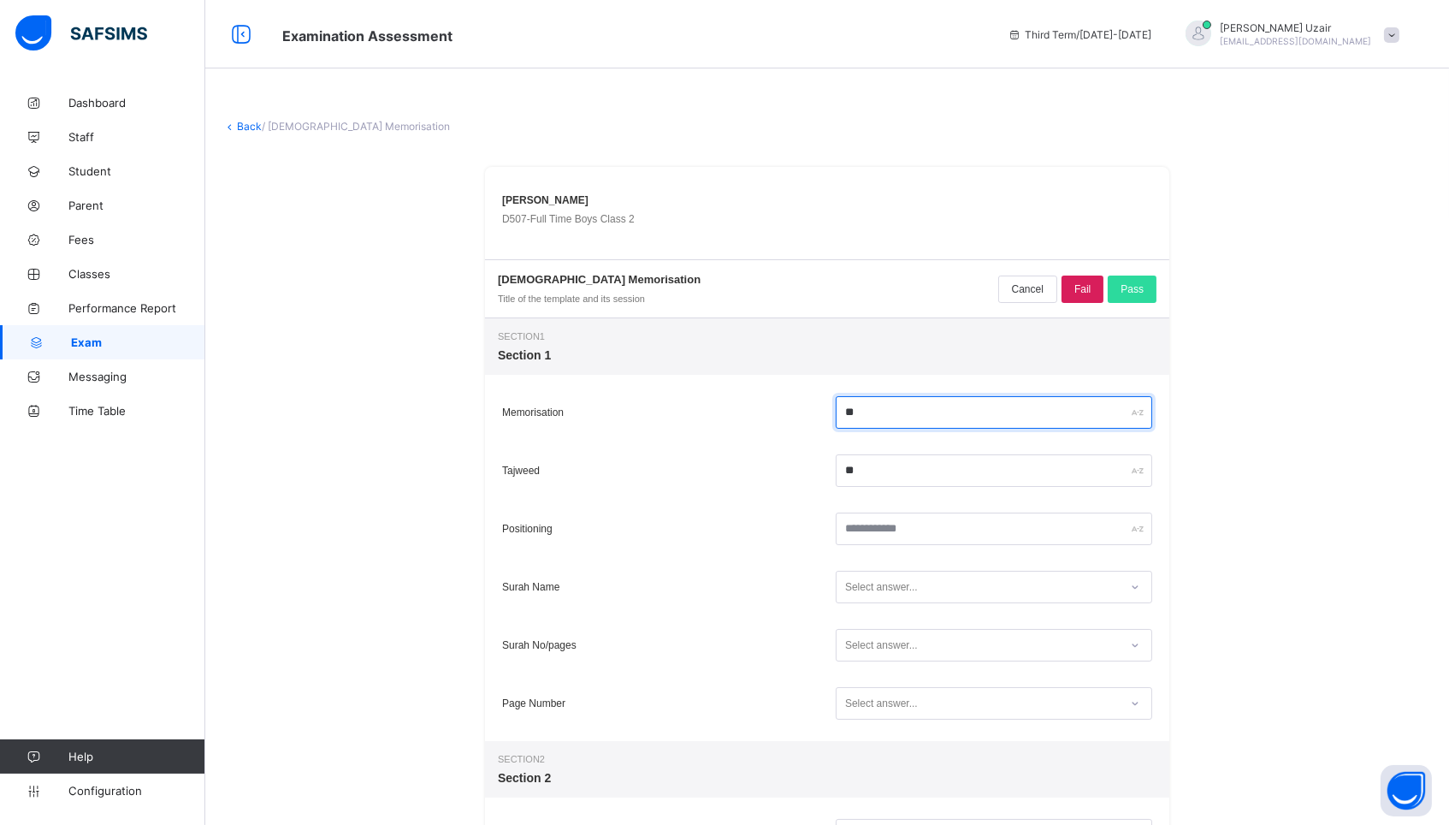
click at [852, 415] on input "**" at bounding box center [994, 412] width 317 height 33
type input "**"
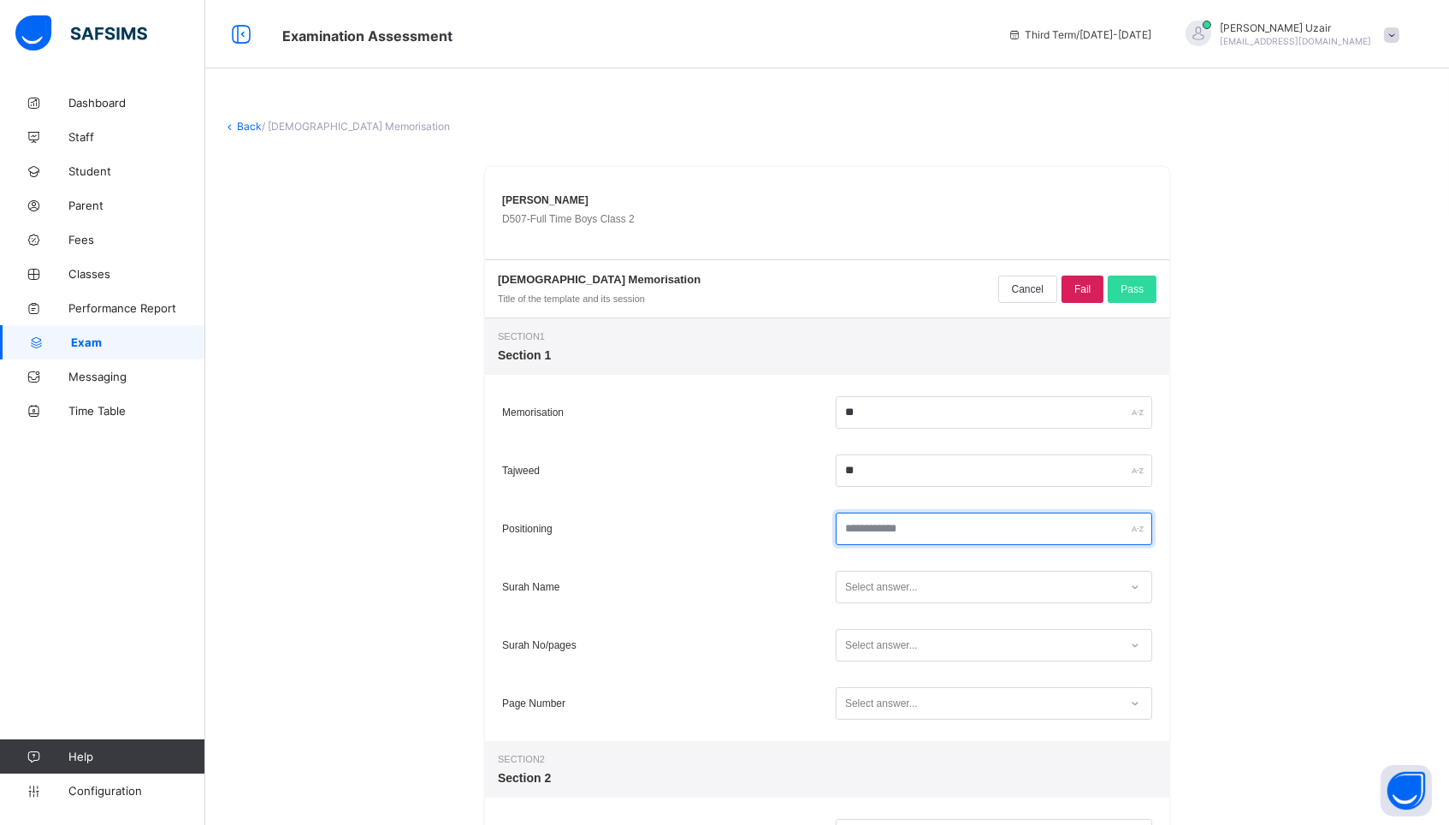
click at [864, 531] on input "text" at bounding box center [994, 529] width 317 height 33
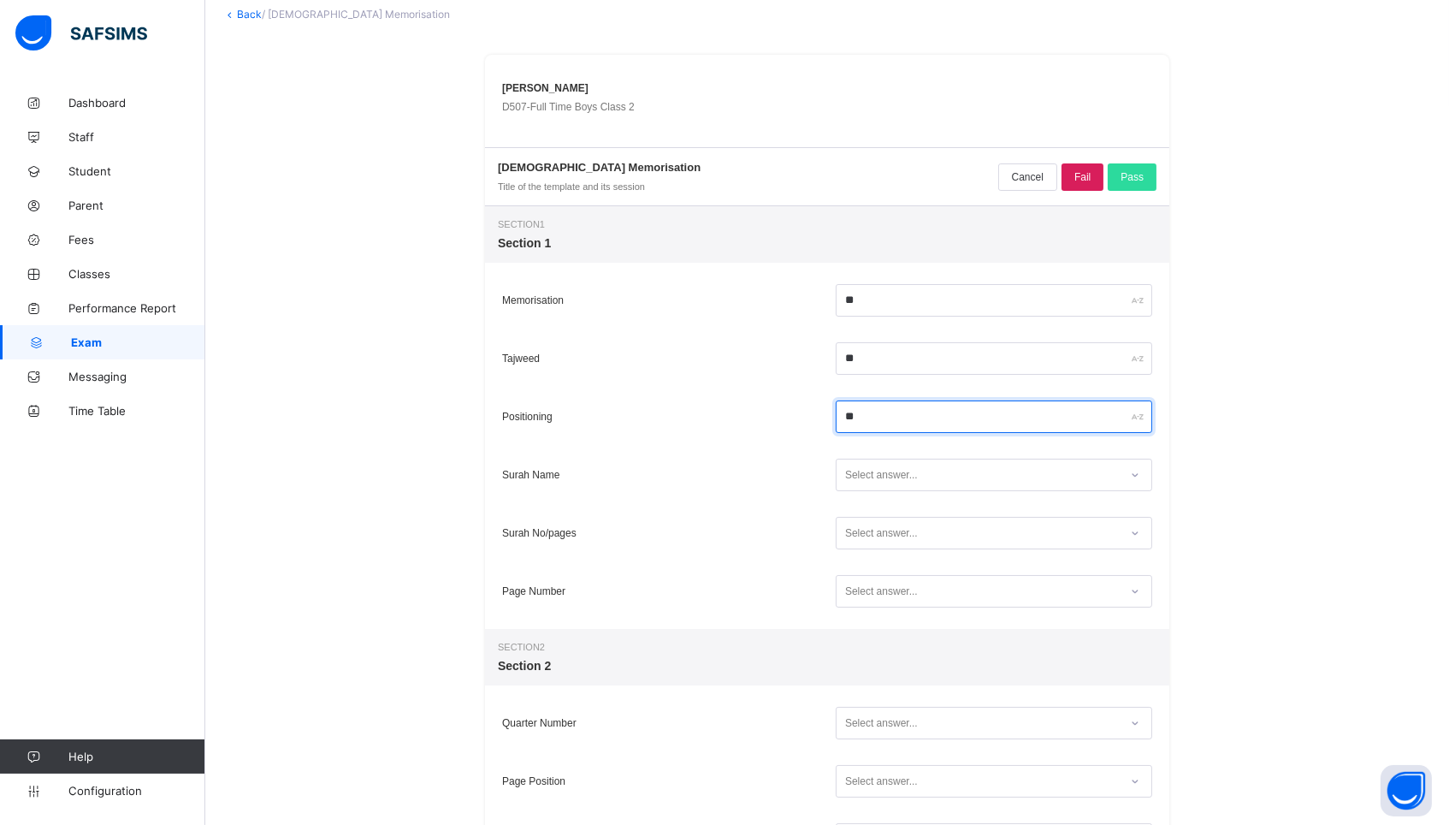
scroll to position [116, 0]
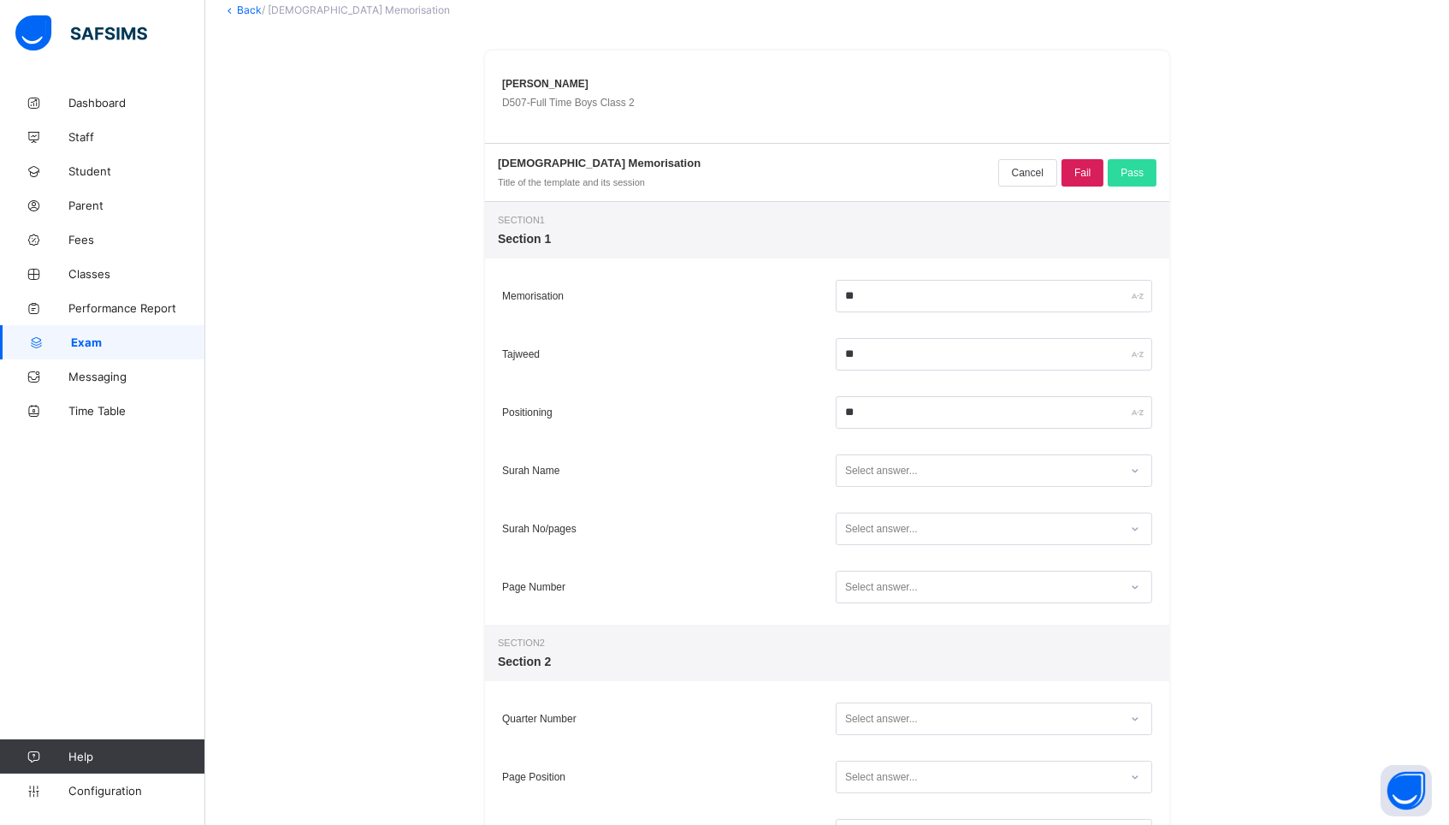
click at [874, 463] on div "Select answer..." at bounding box center [881, 470] width 73 height 33
click at [868, 531] on div "Yes" at bounding box center [994, 533] width 315 height 26
click at [868, 531] on div "Select answer..." at bounding box center [881, 529] width 73 height 33
click at [872, 586] on div "Yes" at bounding box center [994, 591] width 315 height 26
click at [872, 586] on div "Select answer..." at bounding box center [881, 587] width 73 height 33
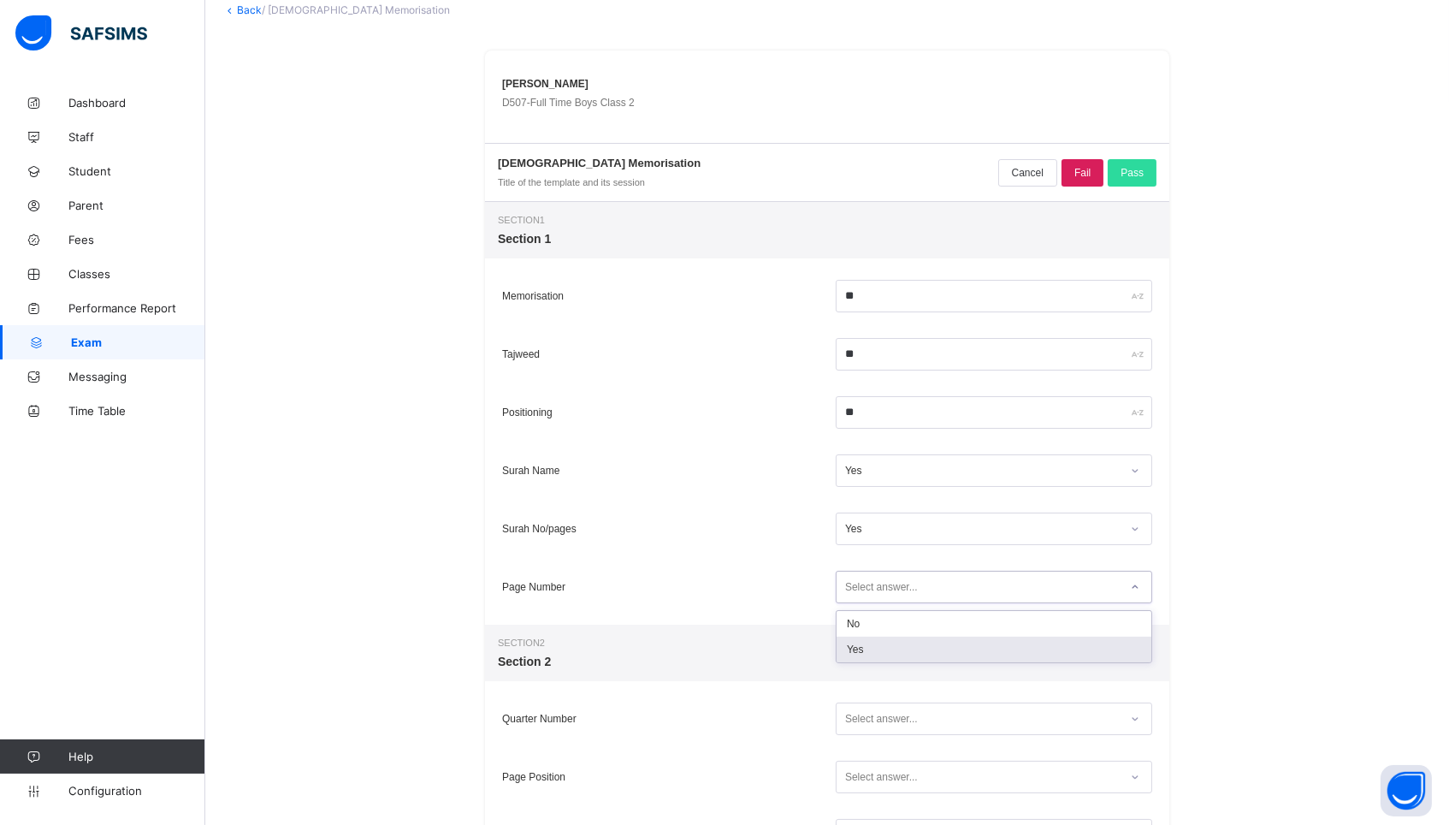
click at [871, 653] on div "Yes" at bounding box center [994, 650] width 315 height 26
click at [862, 732] on div "Select answer..." at bounding box center [994, 718] width 317 height 33
click at [855, 788] on div "Yes" at bounding box center [994, 781] width 315 height 26
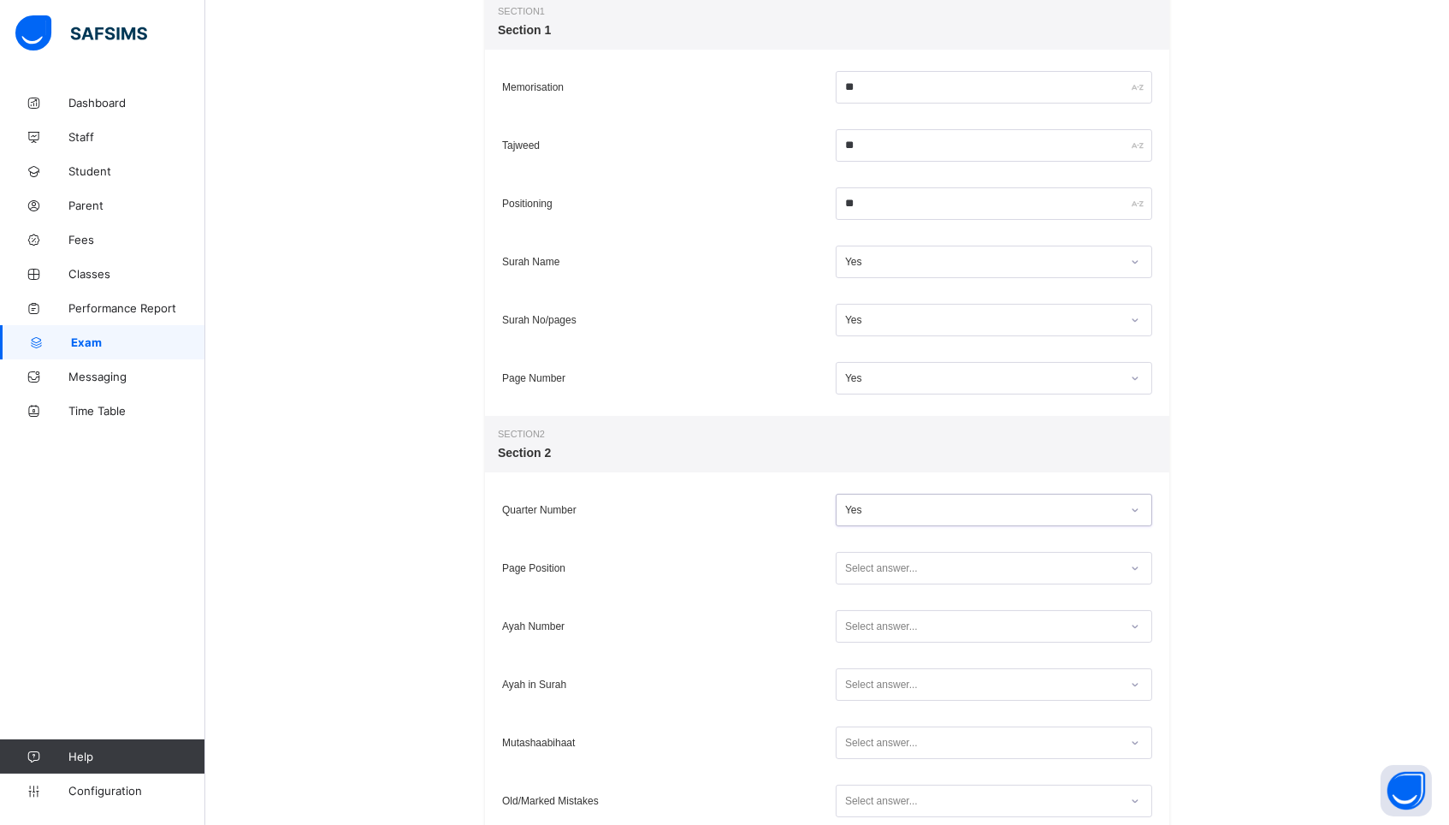
scroll to position [344, 0]
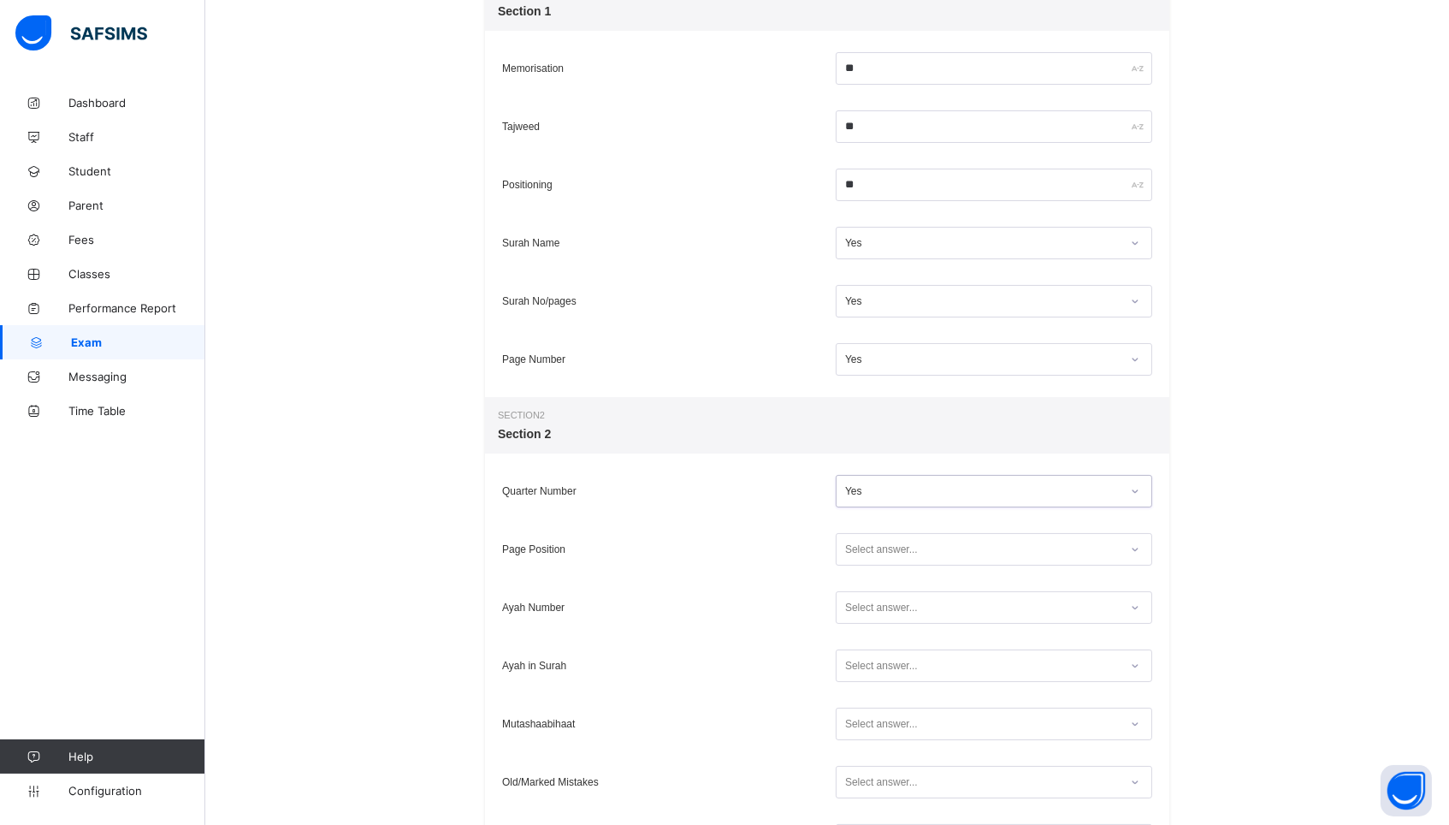
click at [845, 551] on input "text" at bounding box center [846, 550] width 2 height 11
click at [844, 622] on div "Yes" at bounding box center [994, 612] width 315 height 26
click at [857, 606] on div "Select answer..." at bounding box center [881, 607] width 73 height 33
click at [856, 667] on div "Yes" at bounding box center [994, 670] width 315 height 26
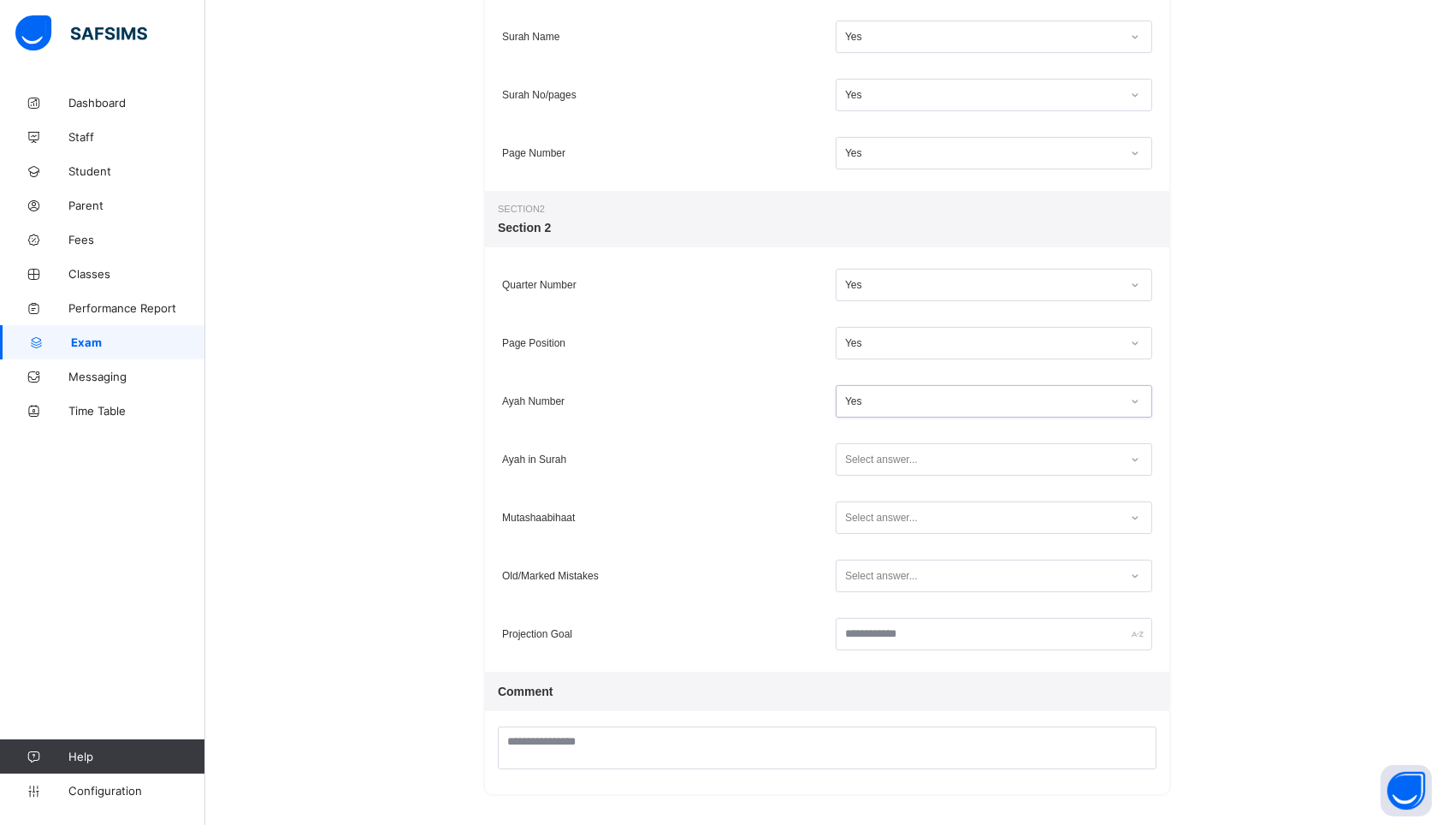
scroll to position [549, 0]
click at [845, 461] on input "text" at bounding box center [846, 461] width 2 height 11
click at [858, 515] on div "Yes" at bounding box center [994, 523] width 315 height 26
click at [864, 572] on div "Select answer..." at bounding box center [881, 576] width 73 height 33
click at [862, 626] on div "Yes" at bounding box center [994, 639] width 315 height 26
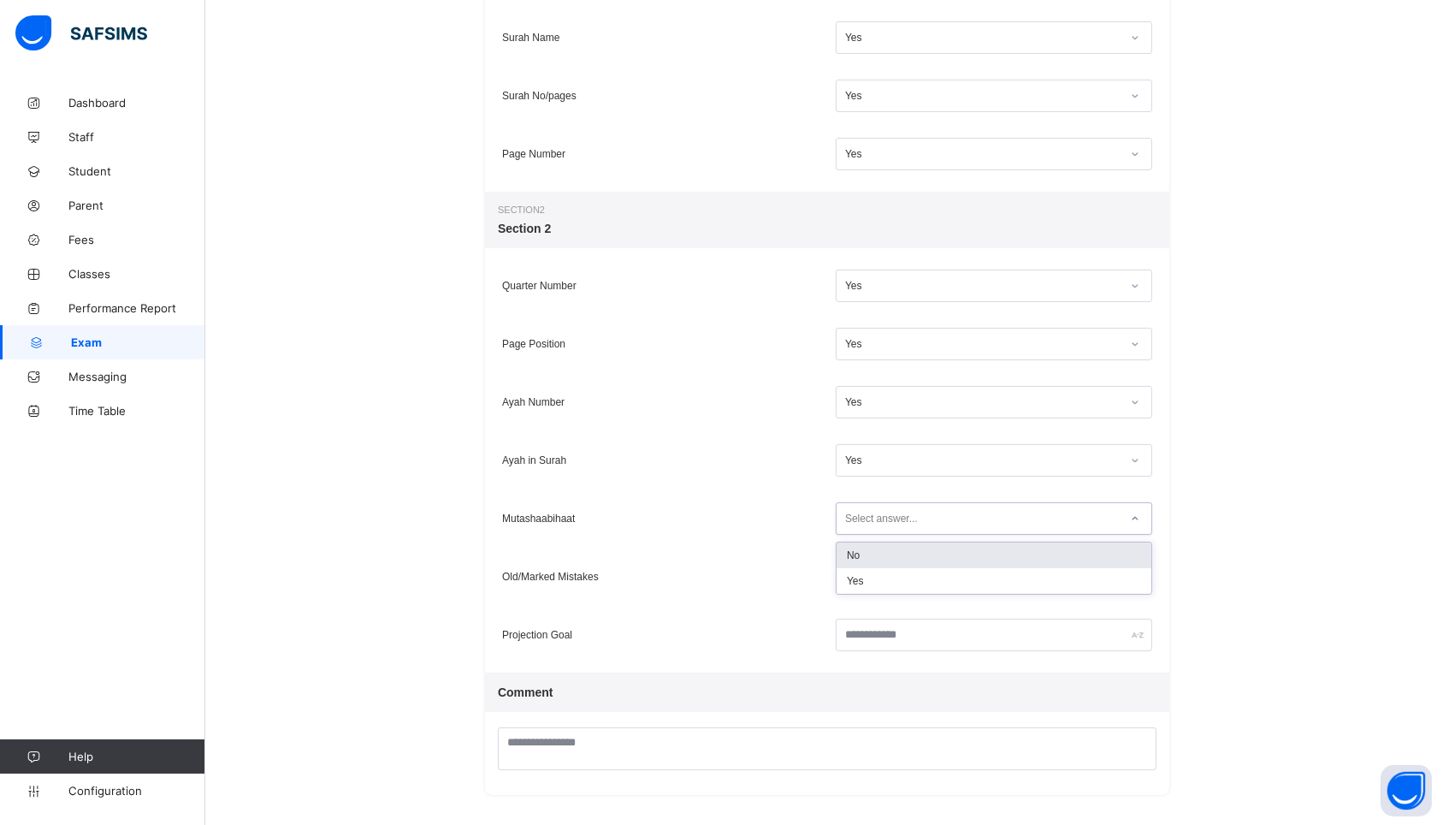
click at [881, 521] on div "Select answer..." at bounding box center [881, 518] width 73 height 33
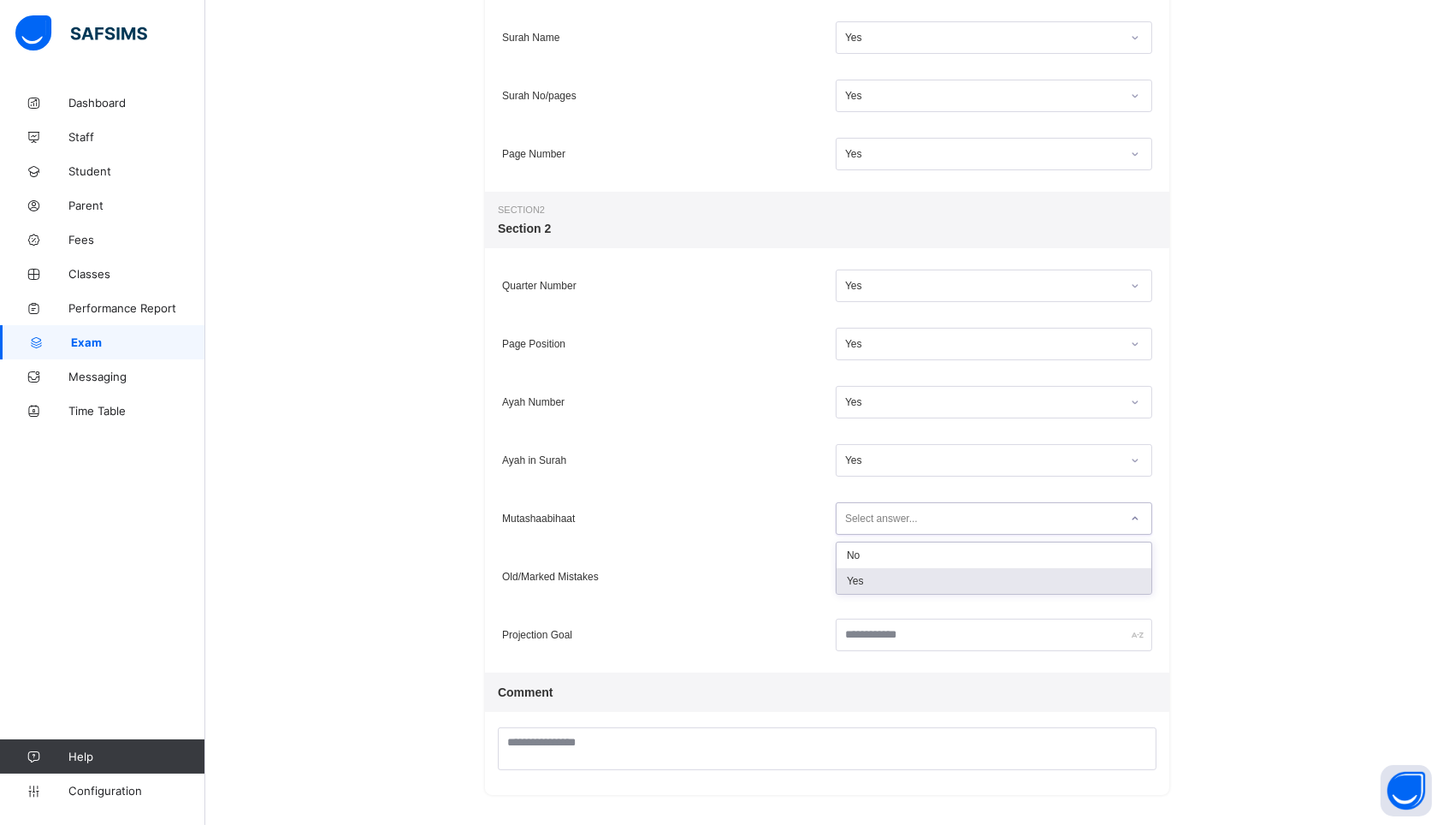
click at [880, 569] on div "Yes" at bounding box center [994, 581] width 315 height 26
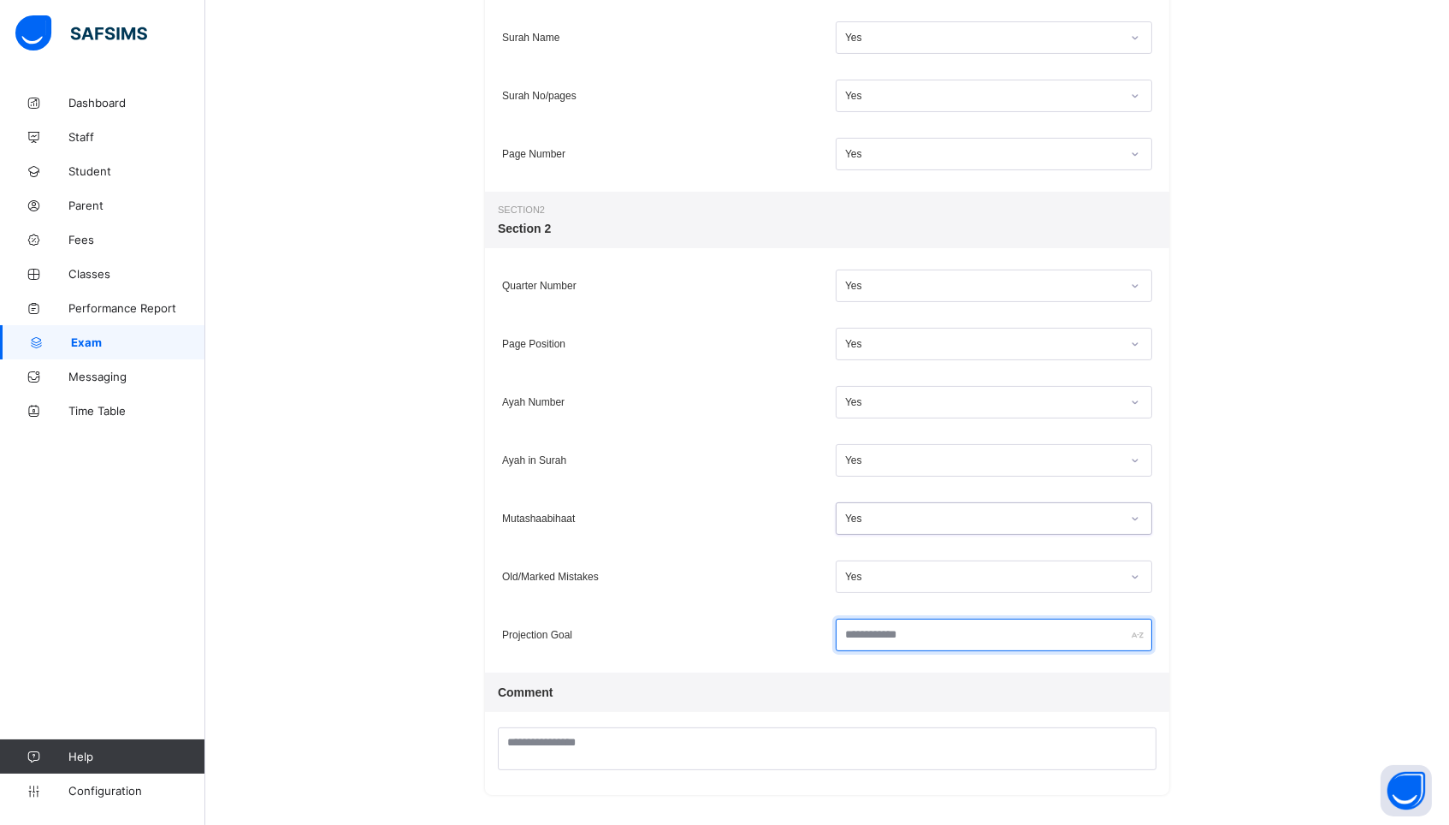
click at [880, 637] on input "text" at bounding box center [994, 635] width 317 height 33
click at [1200, 631] on div "Back / Quran Memorisation Hamzah Nawabi D507 - Full Time Boys Class 2 Quran Mem…" at bounding box center [827, 182] width 1244 height 1293
click at [990, 637] on input "text" at bounding box center [994, 635] width 317 height 33
click at [1179, 595] on div "Back / Quran Memorisation Hamzah Nawabi D507 - Full Time Boys Class 2 Quran Mem…" at bounding box center [827, 182] width 1244 height 1293
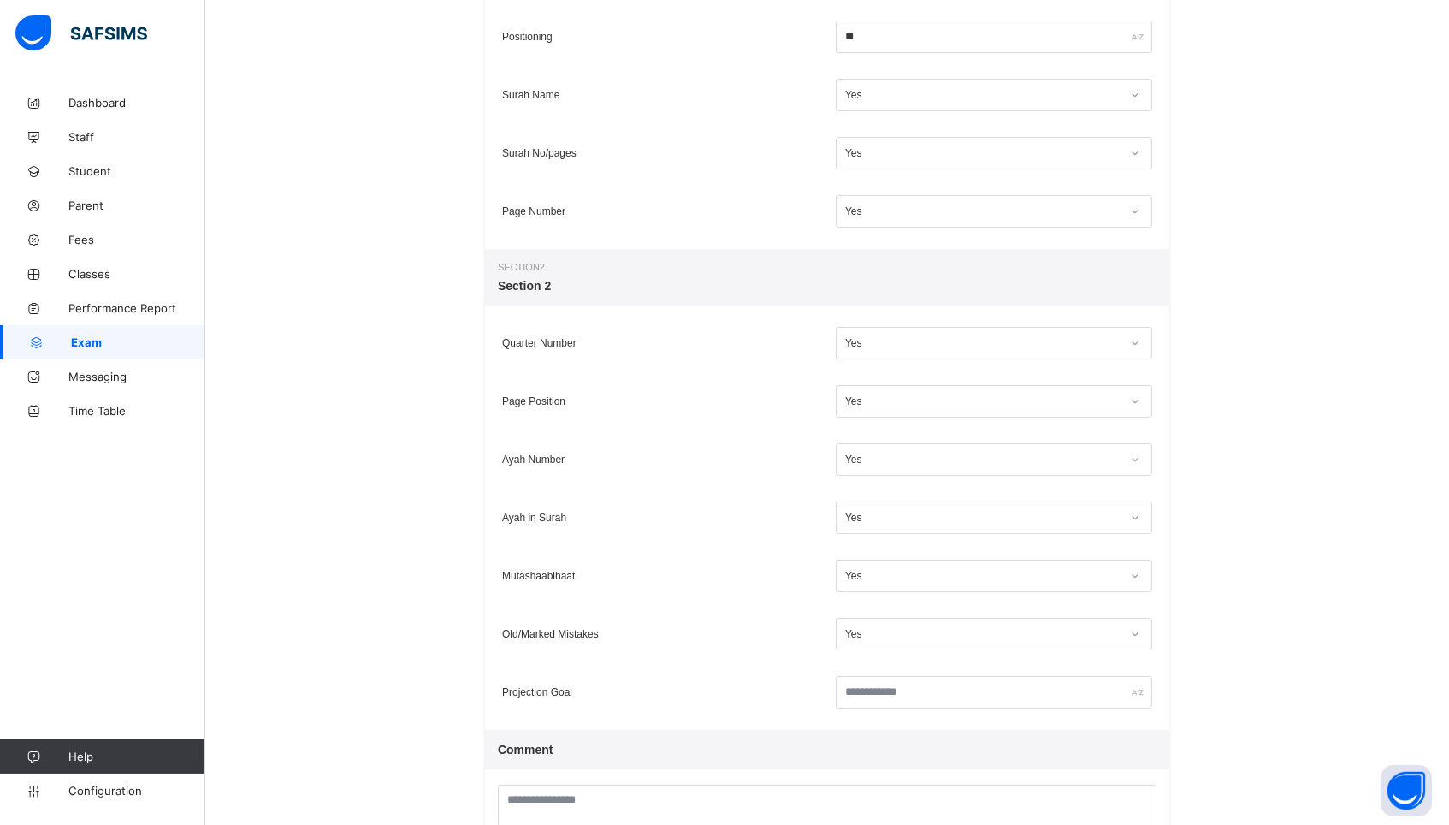
scroll to position [488, 0]
click at [1001, 347] on div "Yes" at bounding box center [983, 347] width 276 height 12
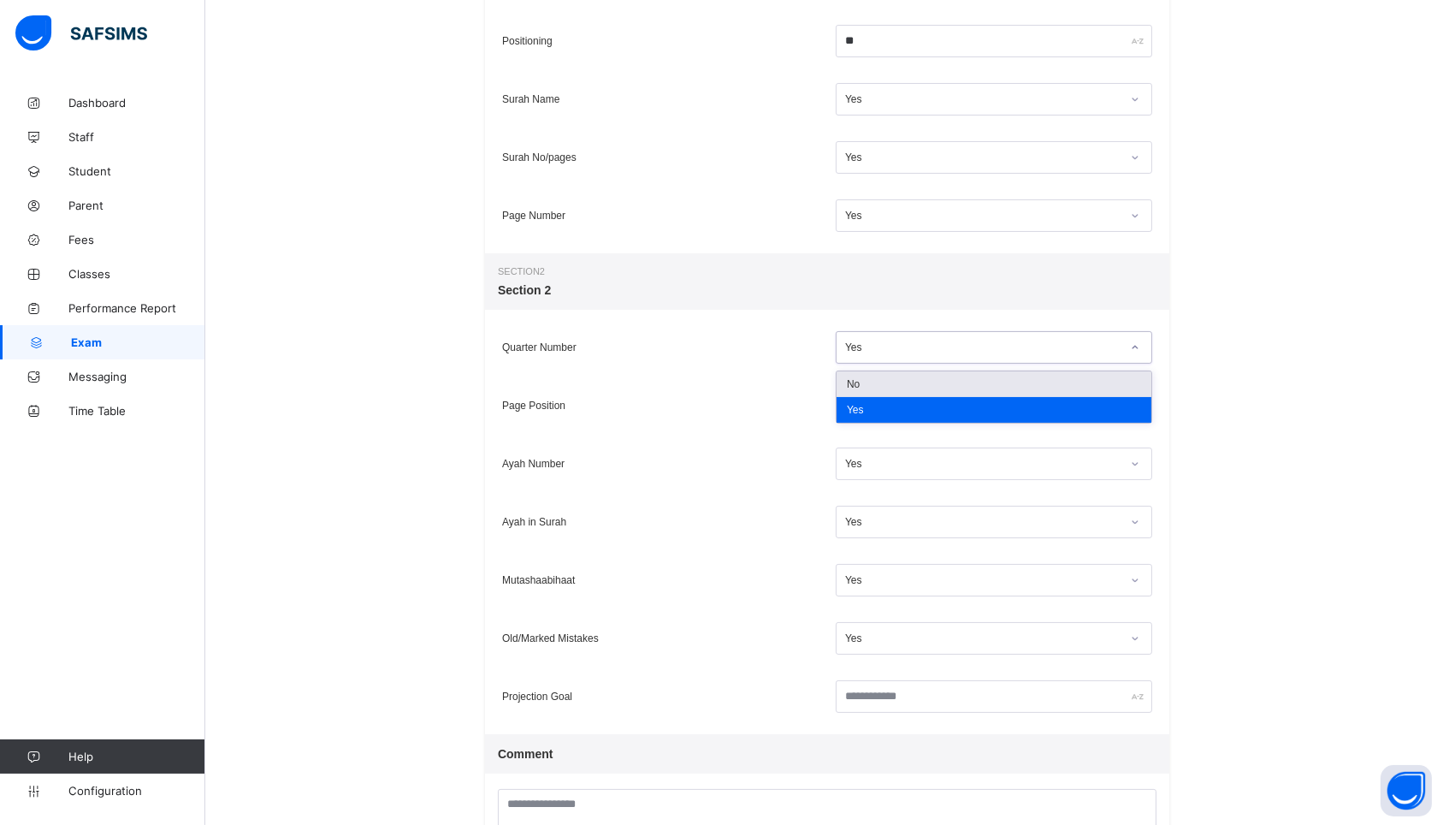
click at [992, 377] on div "No" at bounding box center [994, 384] width 315 height 26
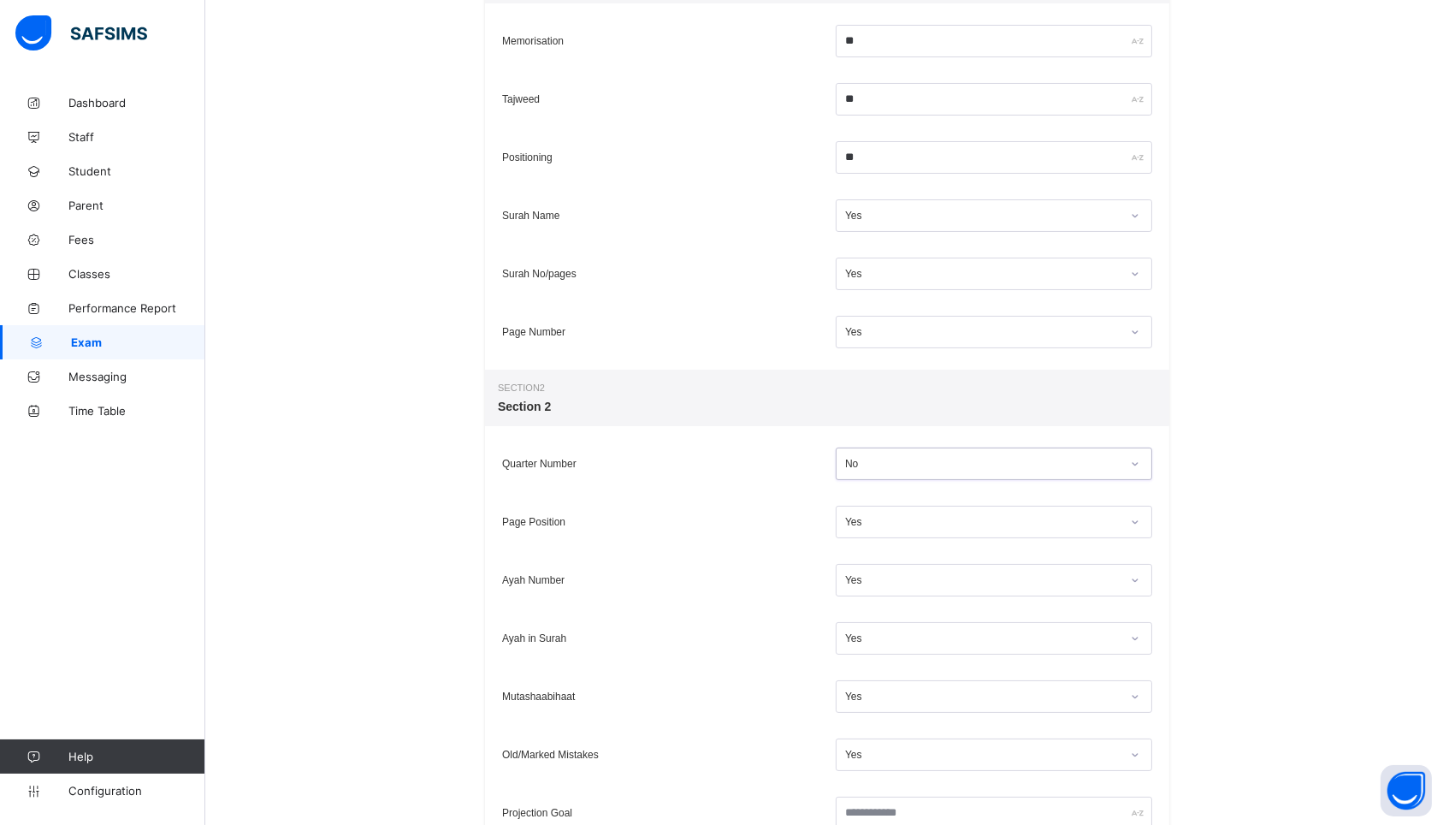
scroll to position [361, 0]
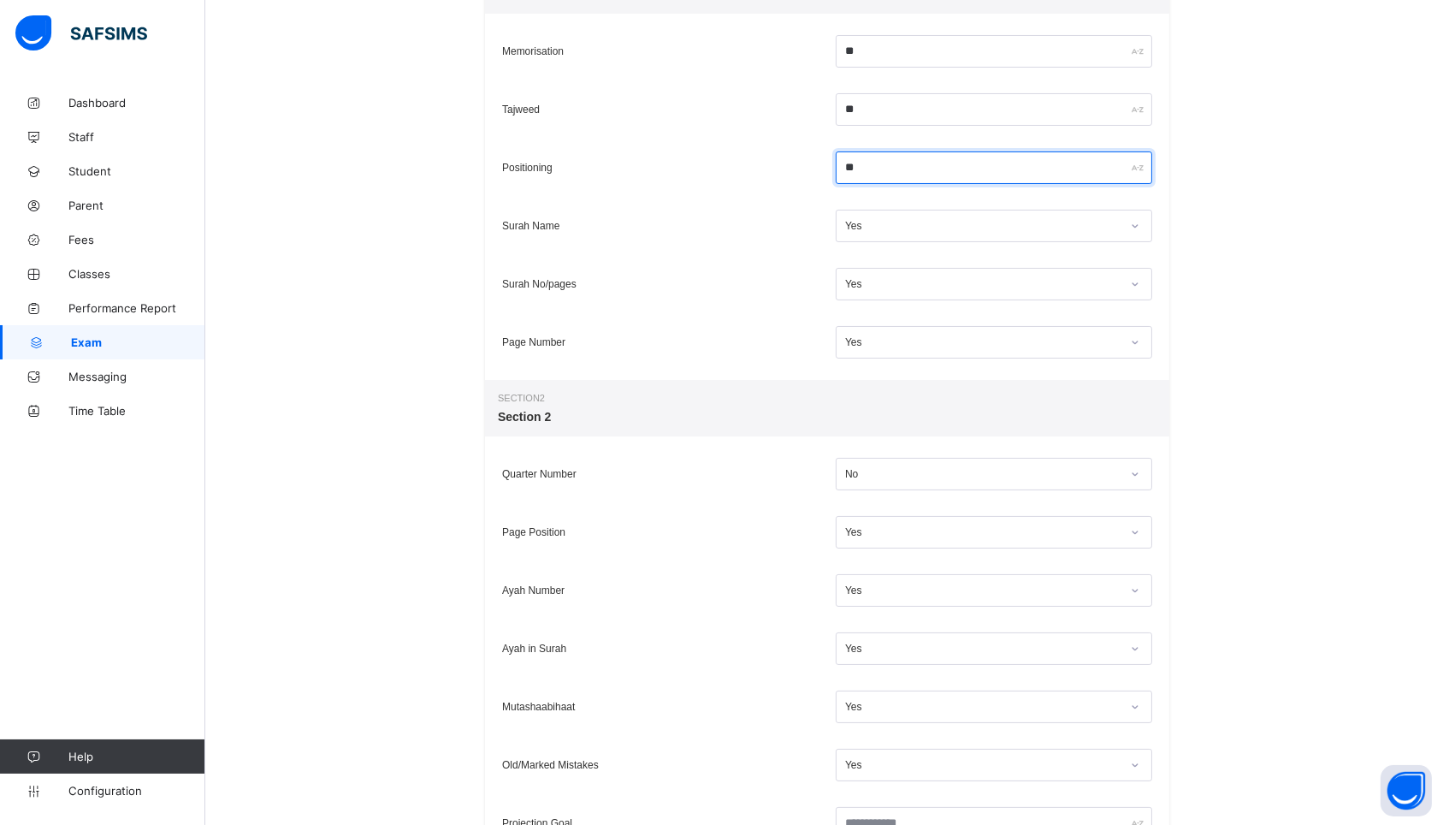
click at [933, 167] on input "**" at bounding box center [994, 167] width 317 height 33
type input "*"
type input "**"
click at [1332, 335] on div "Back / Quran Memorisation Hamzah Nawabi D507 - Full Time Boys Class 2 Quran Mem…" at bounding box center [827, 370] width 1244 height 1293
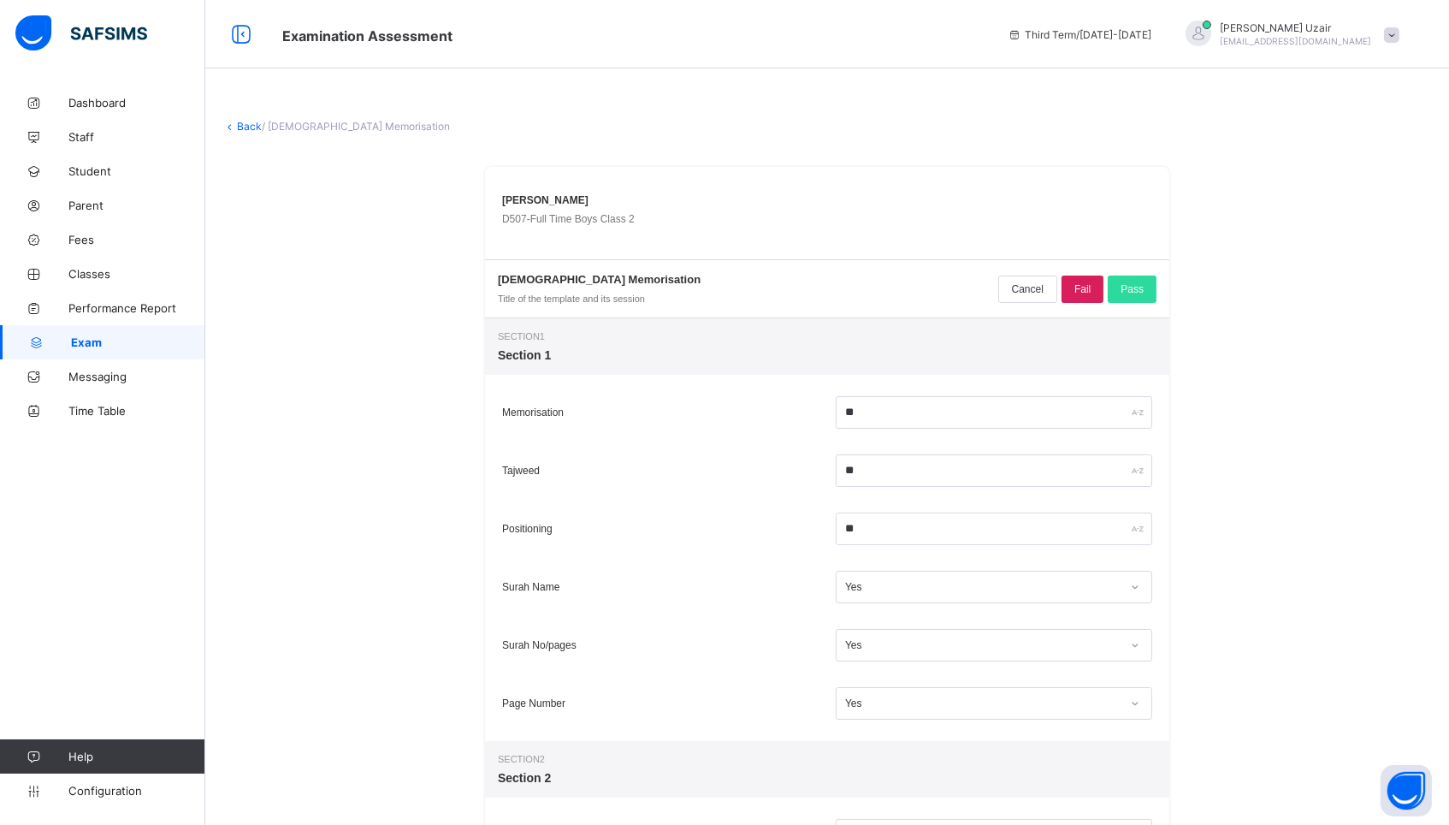
scroll to position [0, 0]
click at [1124, 287] on span "Pass" at bounding box center [1132, 289] width 23 height 12
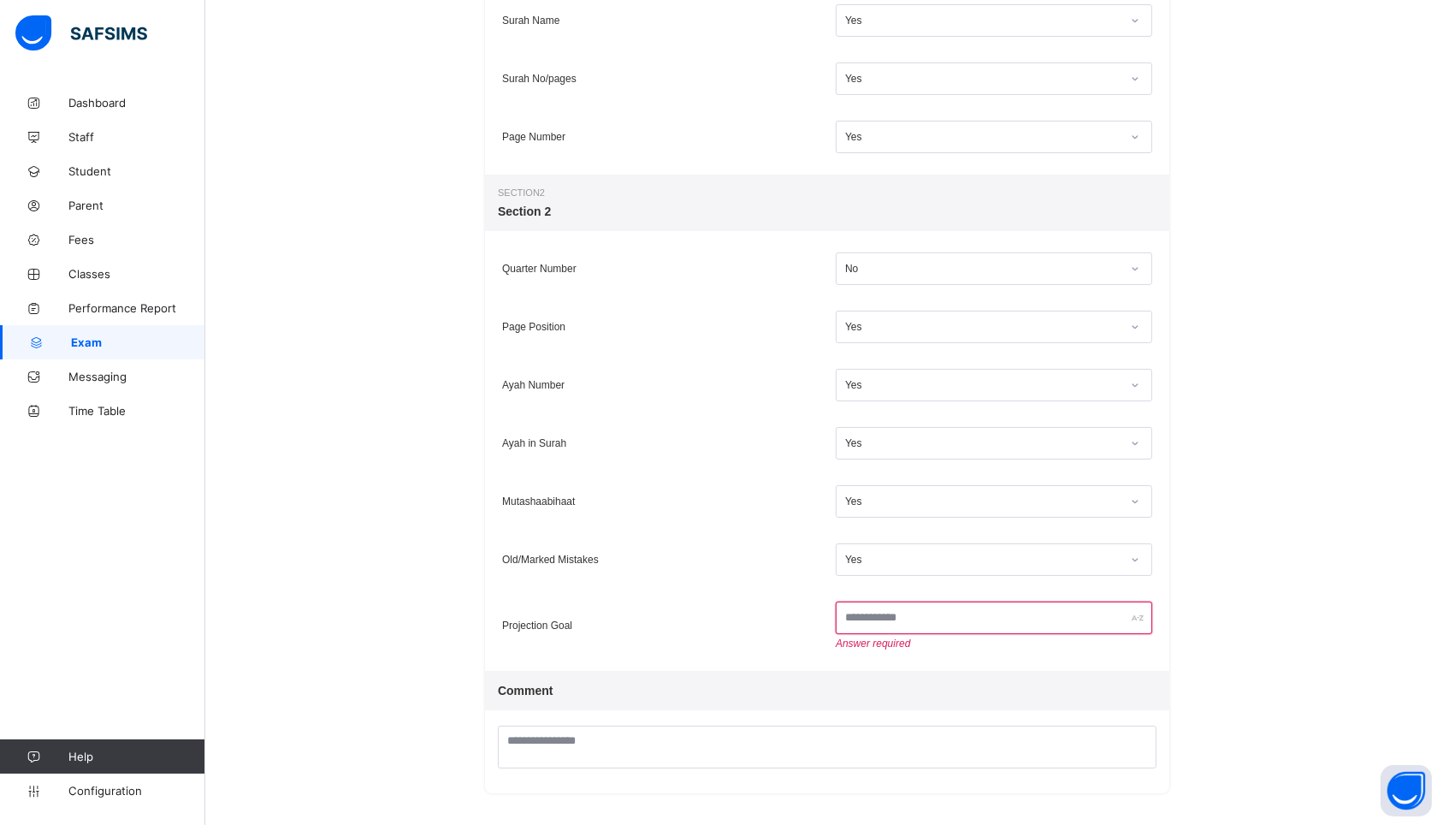
scroll to position [566, 0]
click at [1035, 614] on input "text" at bounding box center [994, 618] width 317 height 33
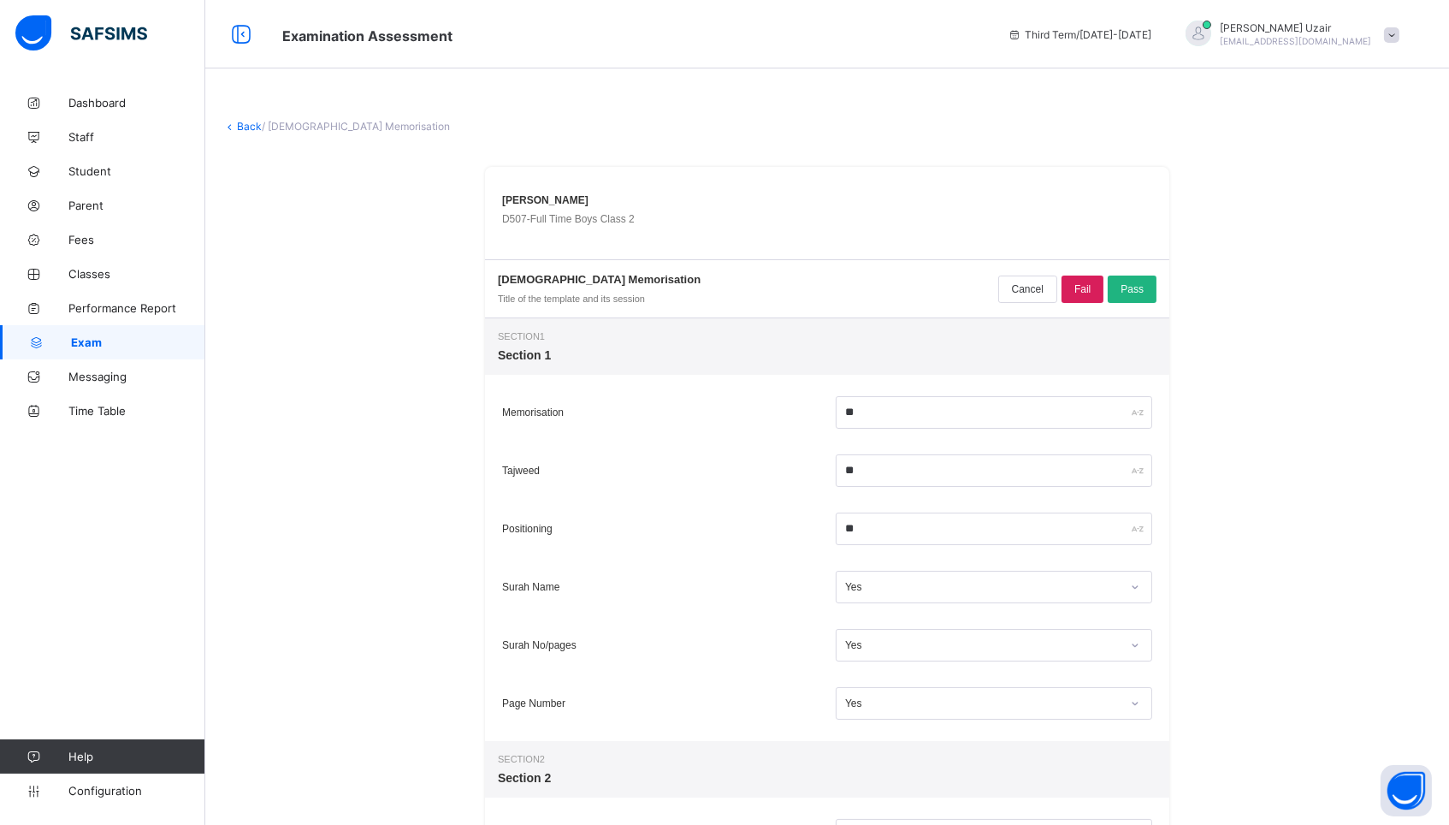
scroll to position [0, 0]
type input "******"
click at [1128, 284] on span "Pass" at bounding box center [1132, 289] width 23 height 12
